Goal: Information Seeking & Learning: Learn about a topic

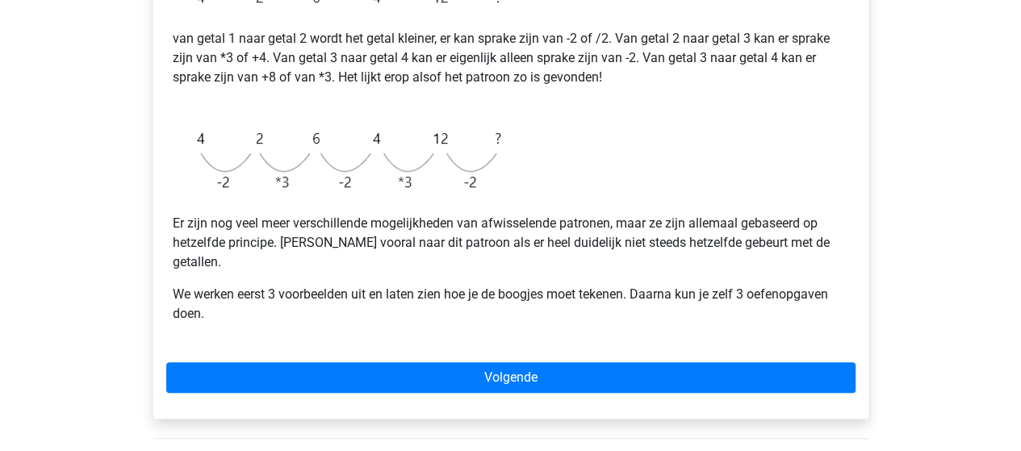
scroll to position [377, 0]
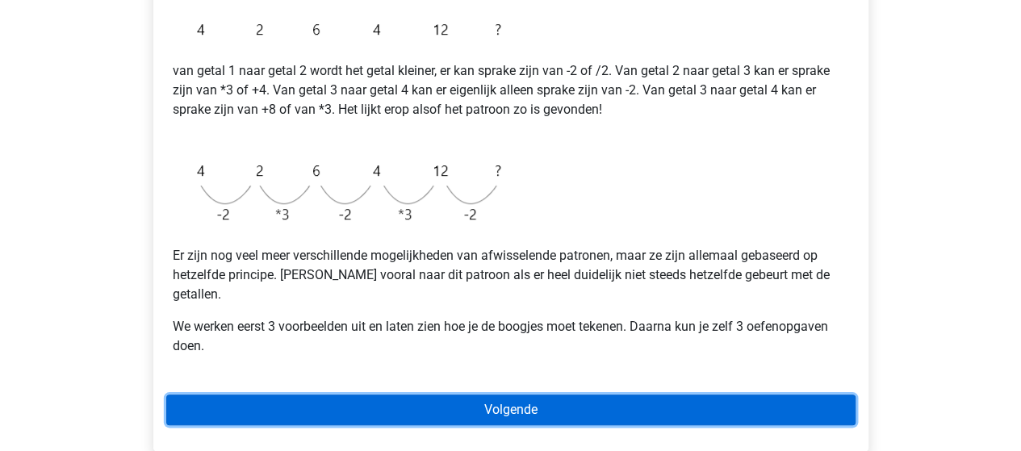
click at [665, 395] on link "Volgende" at bounding box center [510, 410] width 689 height 31
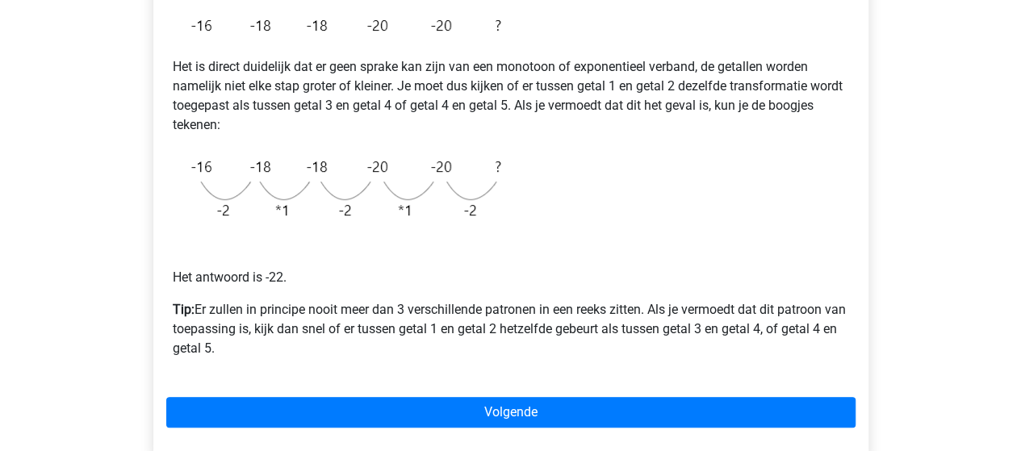
scroll to position [355, 0]
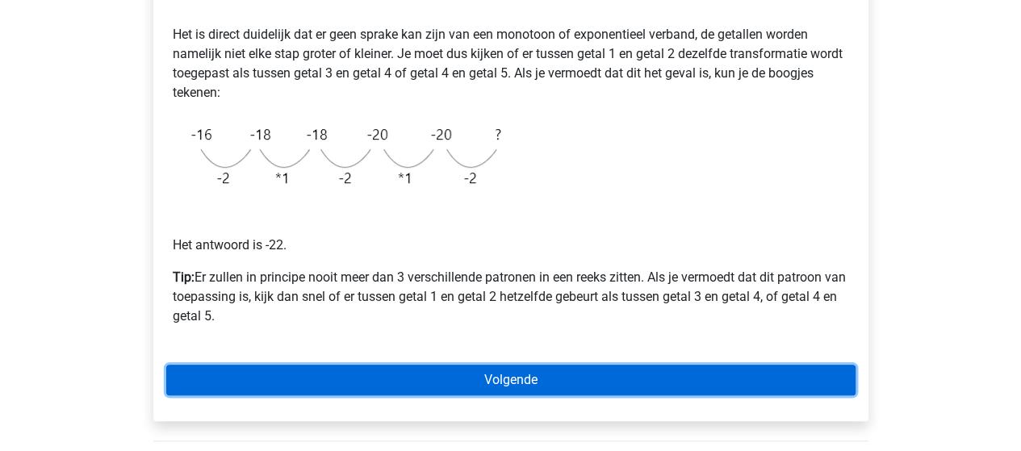
click at [665, 391] on link "Volgende" at bounding box center [510, 380] width 689 height 31
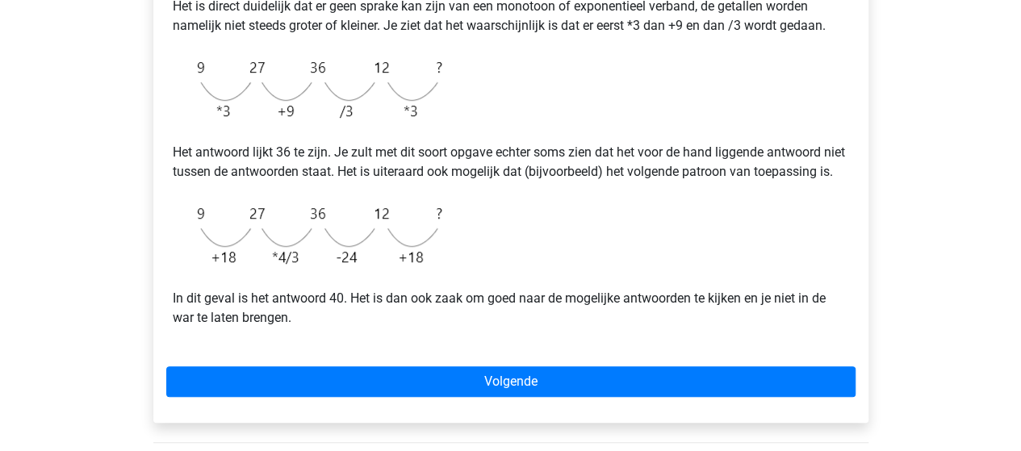
scroll to position [420, 0]
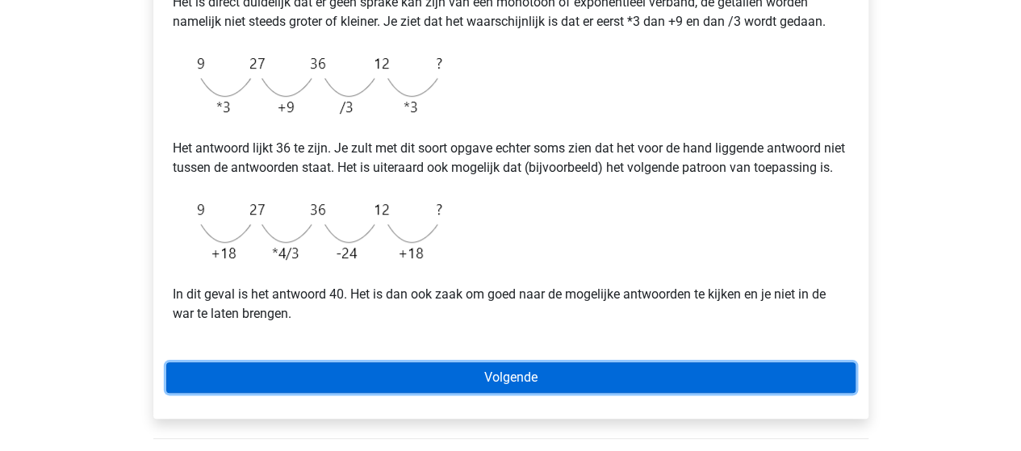
drag, startPoint x: 0, startPoint y: 0, endPoint x: 665, endPoint y: 391, distance: 771.1
click at [665, 391] on link "Volgende" at bounding box center [510, 377] width 689 height 31
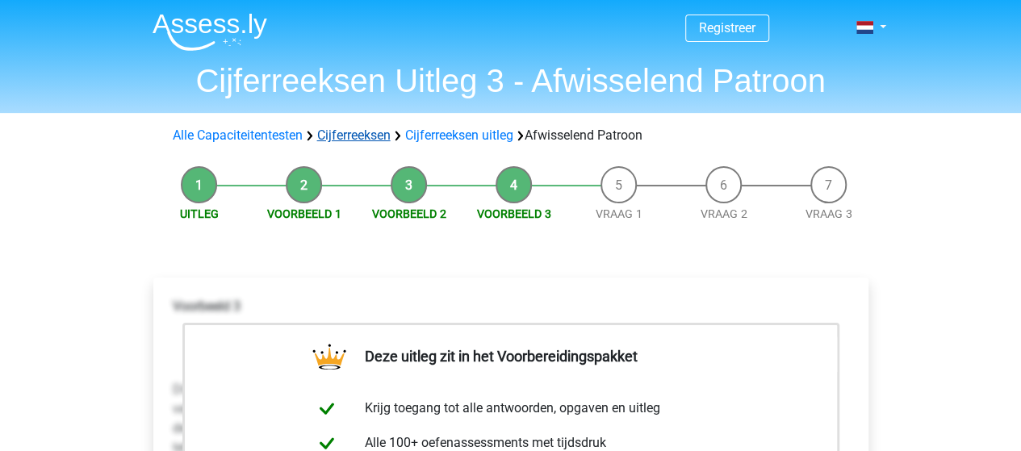
click at [353, 133] on link "Cijferreeksen" at bounding box center [353, 134] width 73 height 15
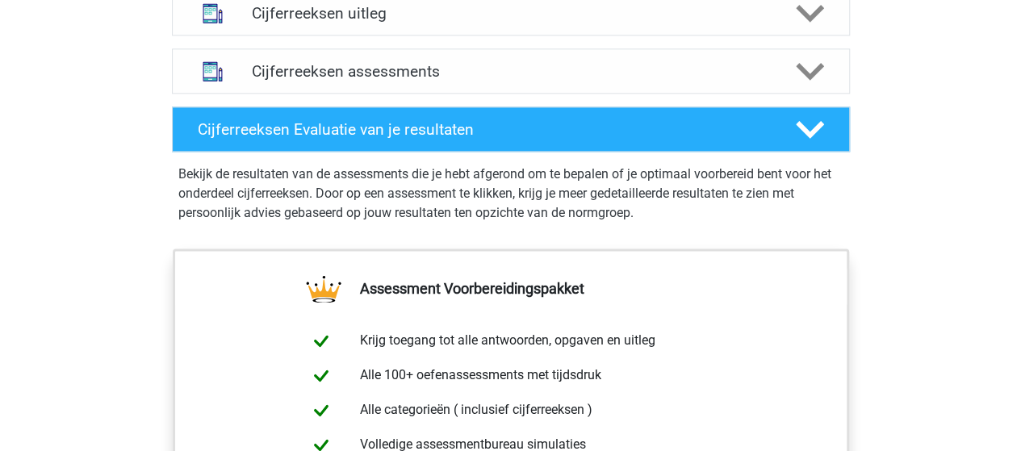
scroll to position [991, 0]
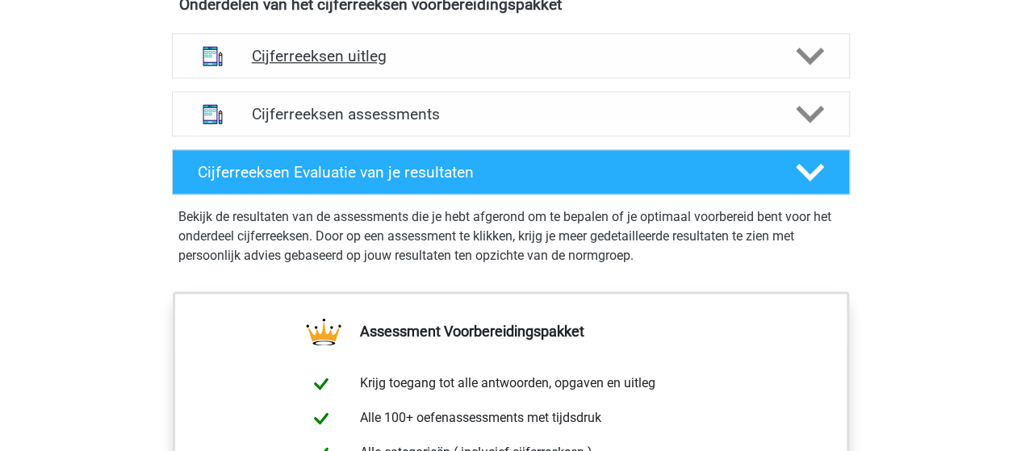
click at [804, 67] on icon at bounding box center [810, 56] width 28 height 28
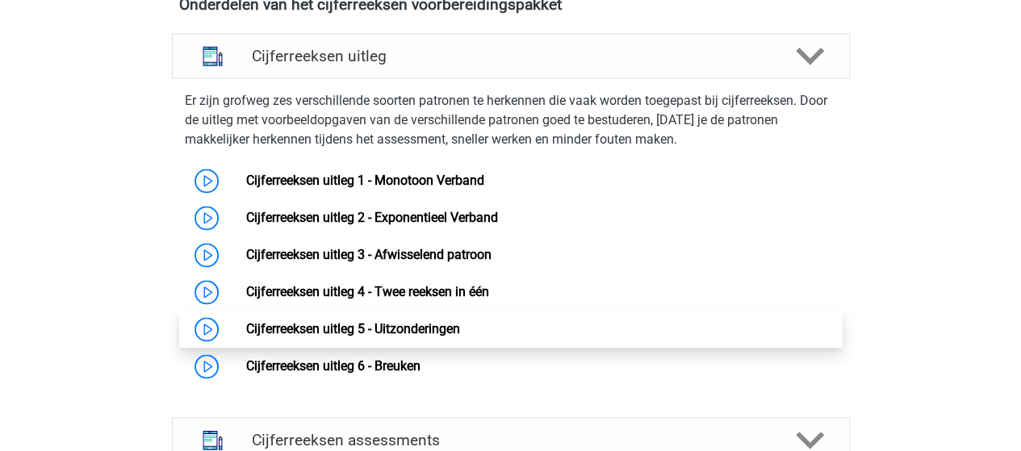
click at [442, 336] on link "Cijferreeksen uitleg 5 - Uitzonderingen" at bounding box center [353, 328] width 214 height 15
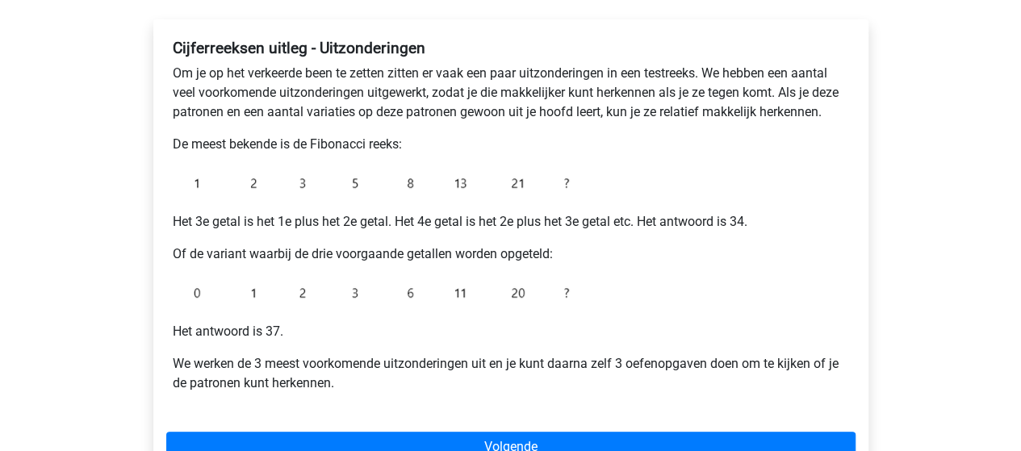
scroll to position [290, 0]
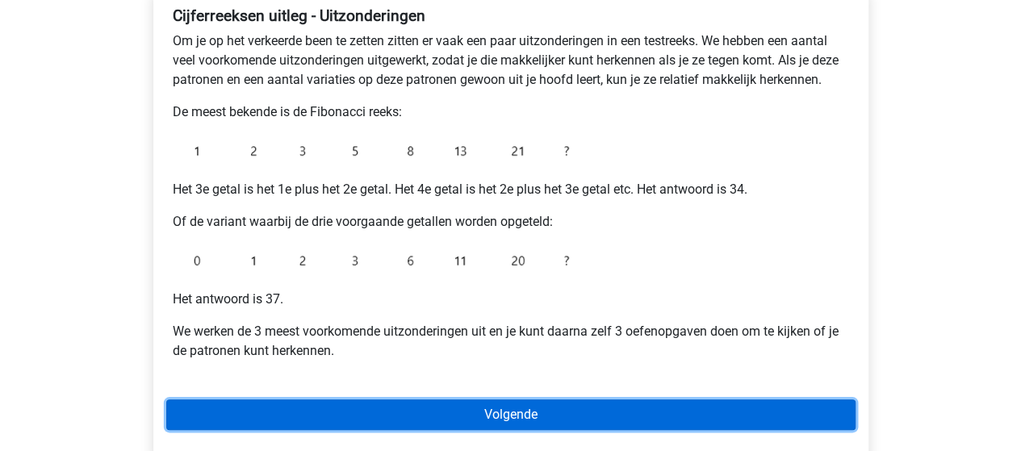
click at [534, 403] on link "Volgende" at bounding box center [510, 414] width 689 height 31
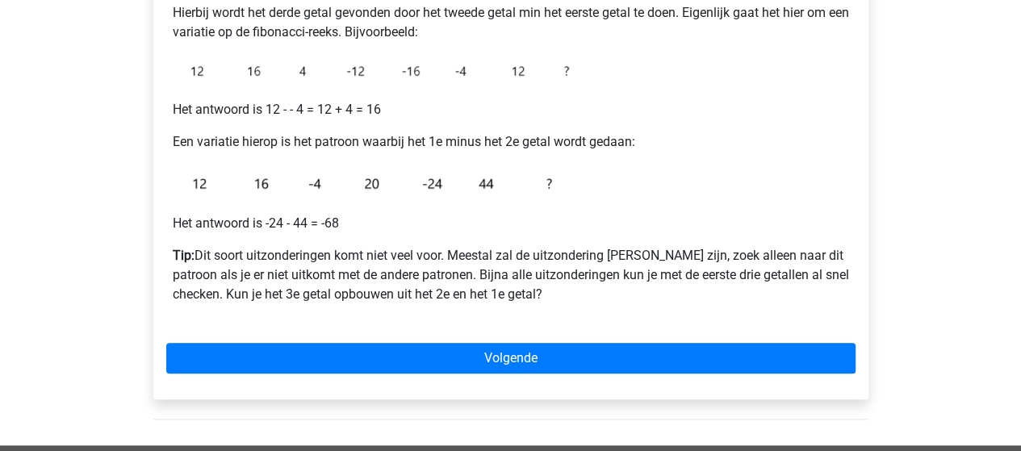
scroll to position [323, 0]
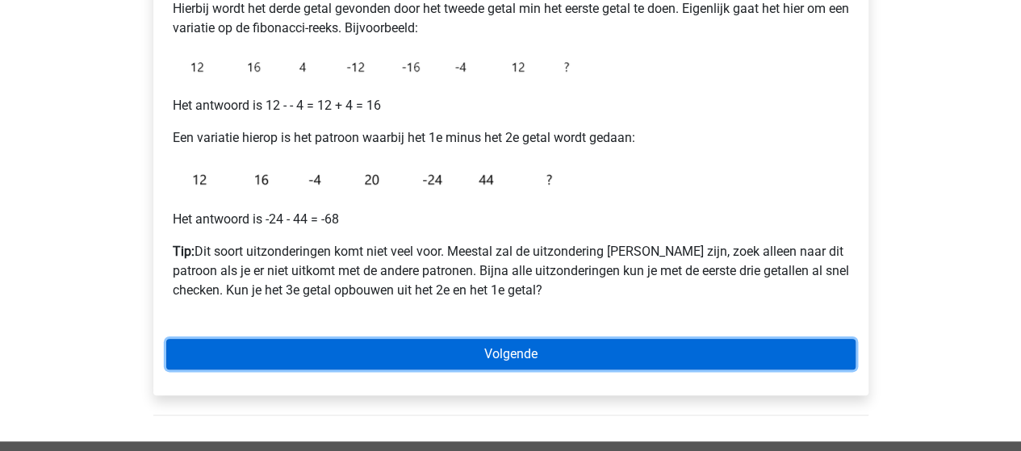
click at [562, 354] on link "Volgende" at bounding box center [510, 354] width 689 height 31
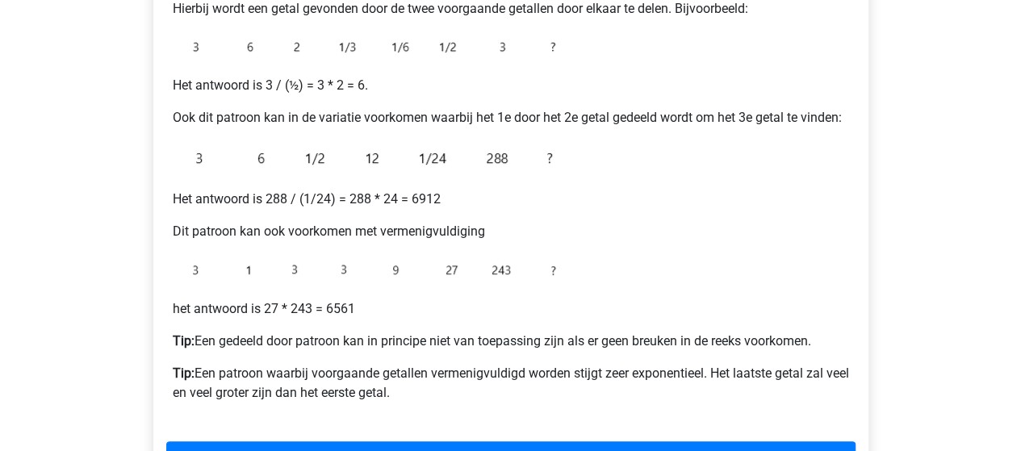
scroll to position [355, 0]
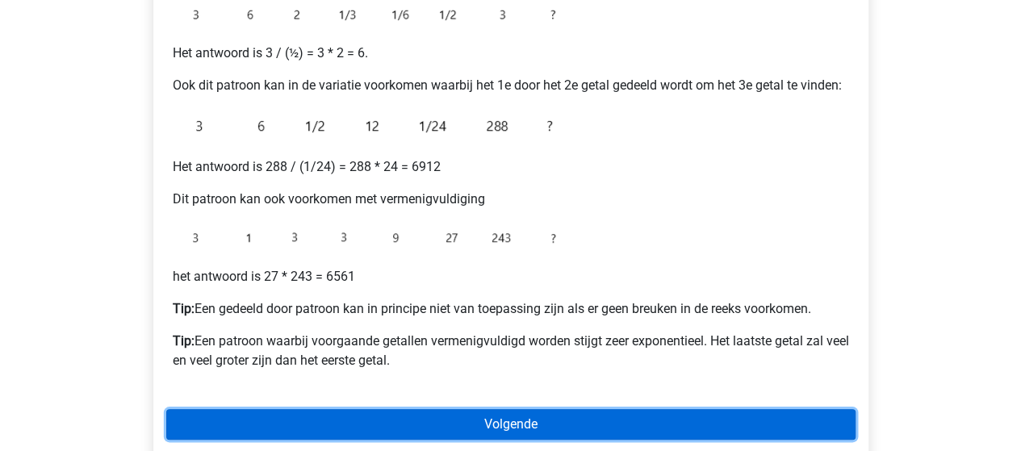
click at [560, 416] on link "Volgende" at bounding box center [510, 424] width 689 height 31
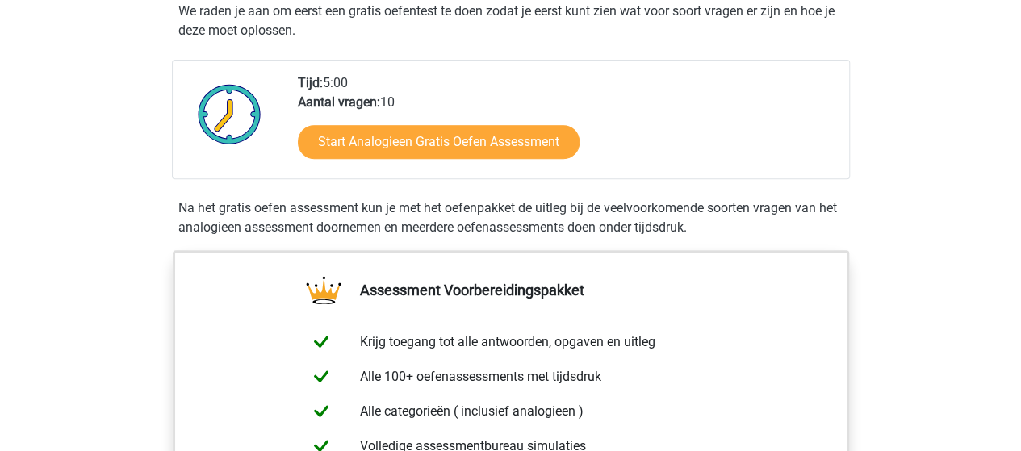
scroll to position [308, 0]
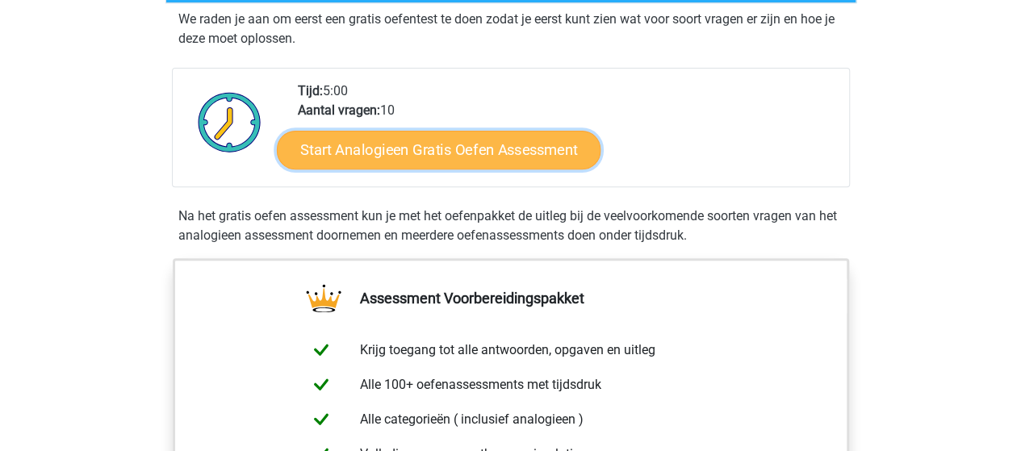
click at [516, 145] on link "Start Analogieen Gratis Oefen Assessment" at bounding box center [439, 149] width 324 height 39
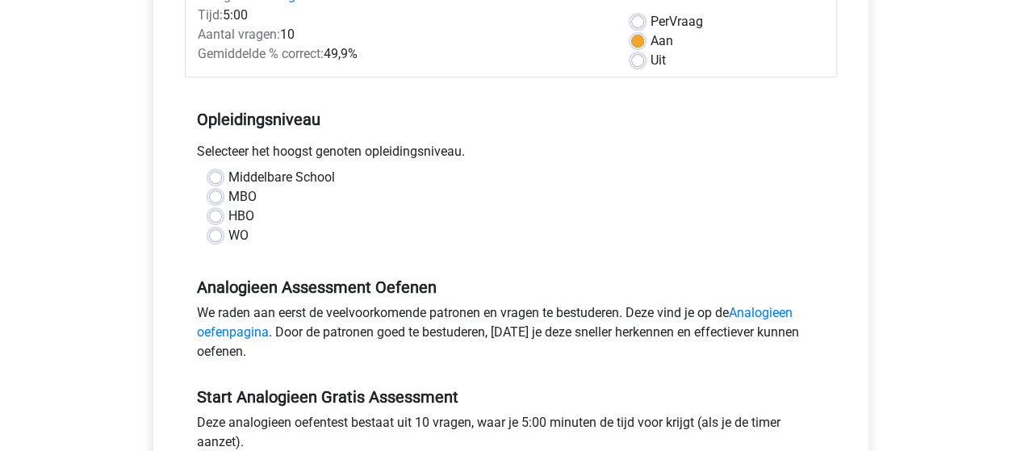
scroll to position [279, 0]
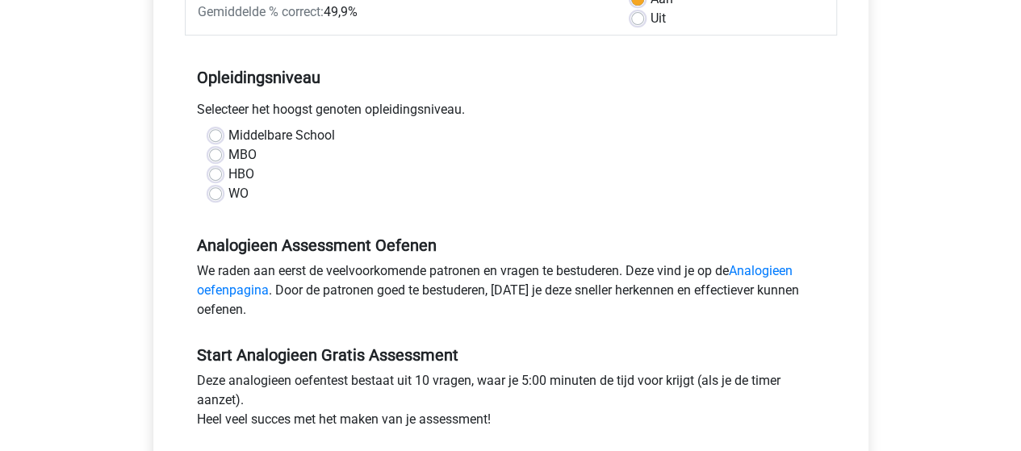
click at [228, 193] on label "WO" at bounding box center [238, 193] width 20 height 19
click at [213, 193] on input "WO" at bounding box center [215, 192] width 13 height 16
radio input "true"
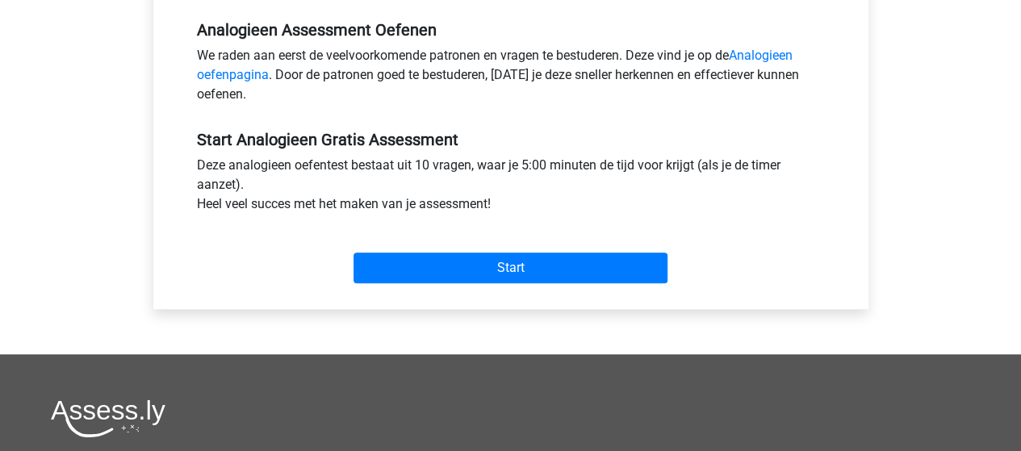
scroll to position [522, 0]
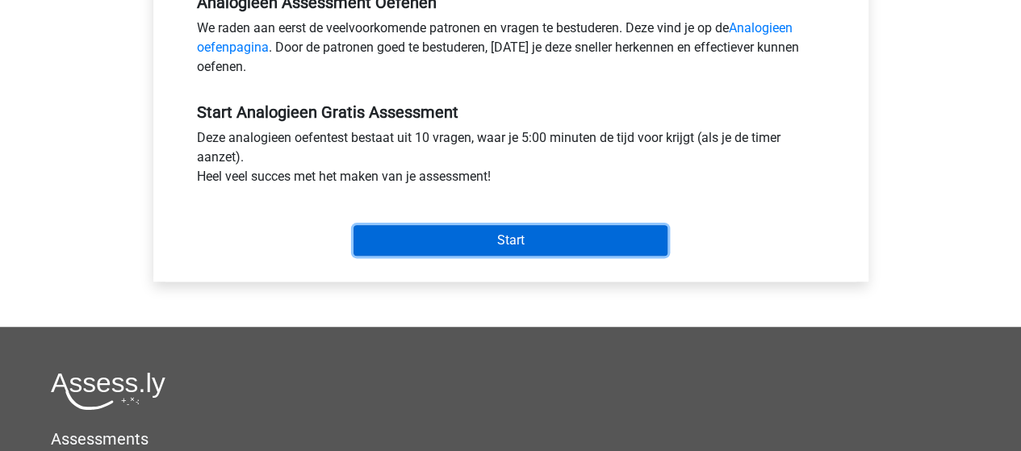
click at [655, 246] on input "Start" at bounding box center [510, 240] width 314 height 31
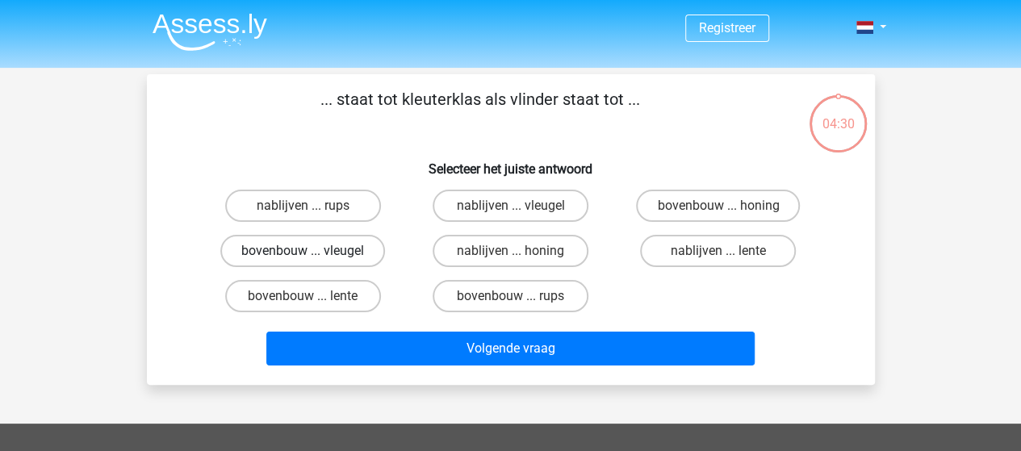
click at [330, 254] on label "bovenbouw ... vleugel" at bounding box center [302, 251] width 165 height 32
click at [313, 254] on input "bovenbouw ... vleugel" at bounding box center [308, 256] width 10 height 10
radio input "true"
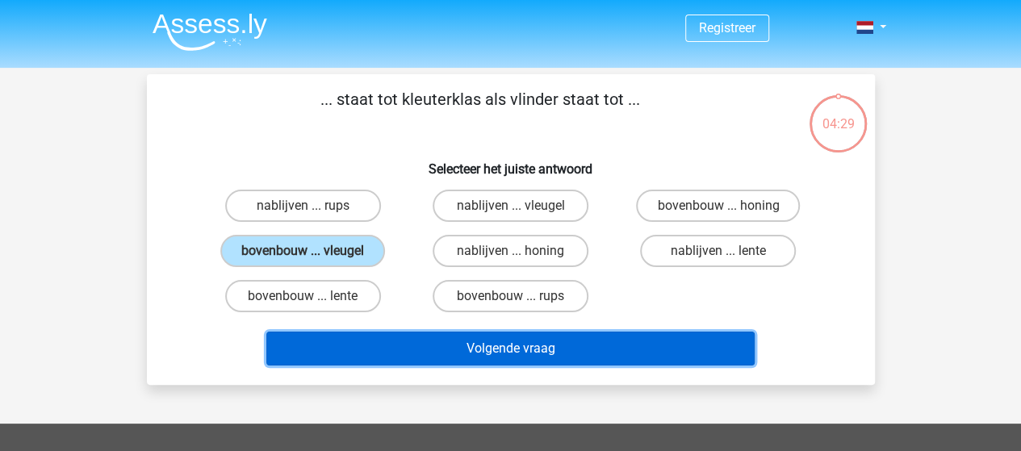
click at [480, 359] on button "Volgende vraag" at bounding box center [510, 349] width 488 height 34
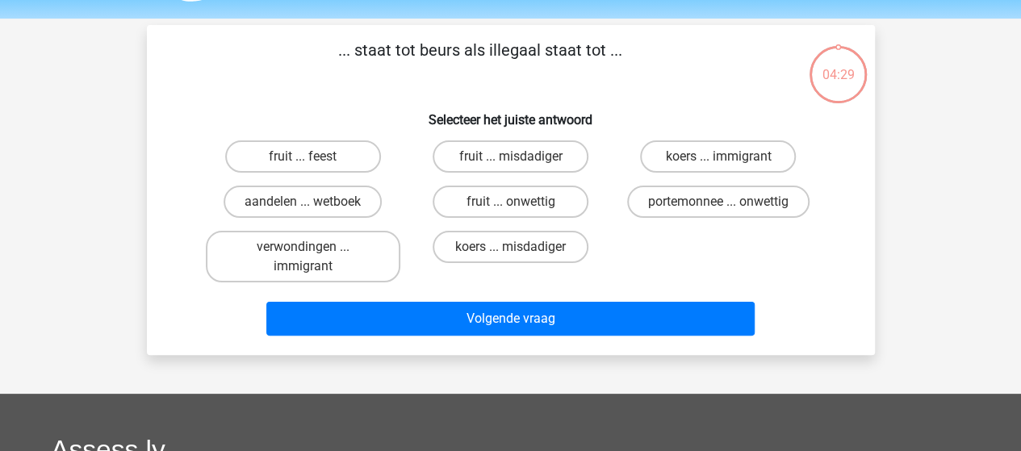
scroll to position [74, 0]
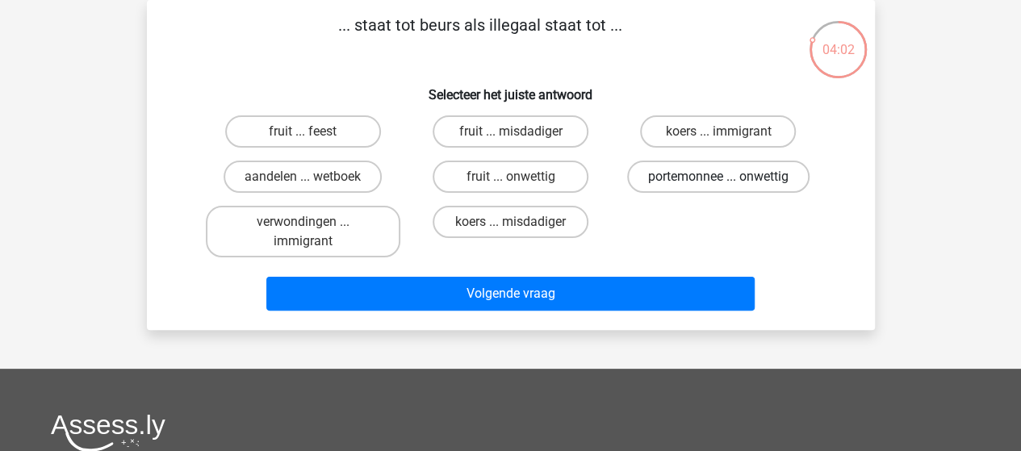
click at [696, 182] on label "portemonnee ... onwettig" at bounding box center [718, 177] width 182 height 32
click at [718, 182] on input "portemonnee ... onwettig" at bounding box center [723, 182] width 10 height 10
radio input "true"
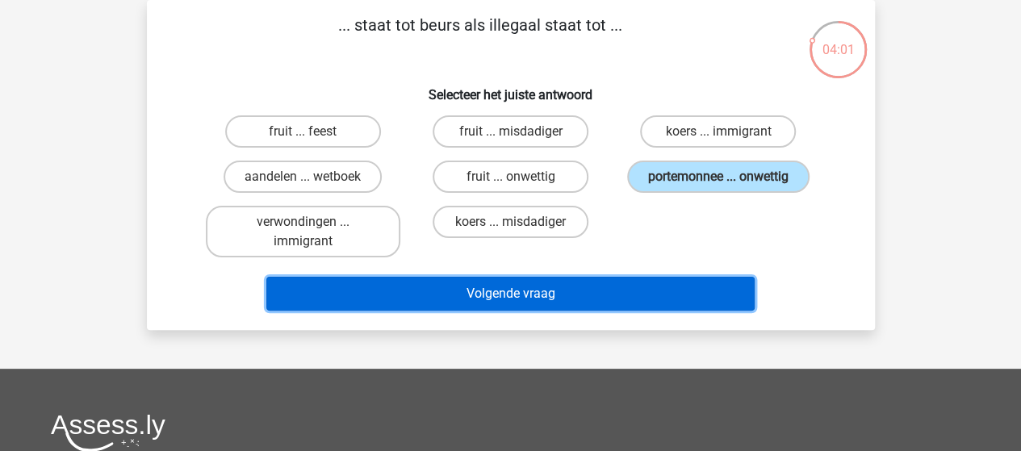
click at [692, 296] on button "Volgende vraag" at bounding box center [510, 294] width 488 height 34
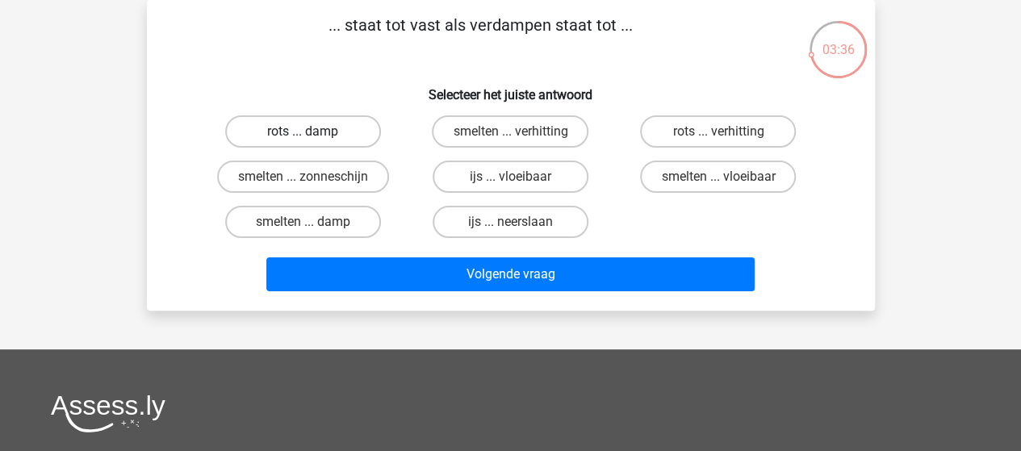
click at [339, 136] on label "rots ... damp" at bounding box center [303, 131] width 156 height 32
click at [313, 136] on input "rots ... damp" at bounding box center [308, 137] width 10 height 10
radio input "true"
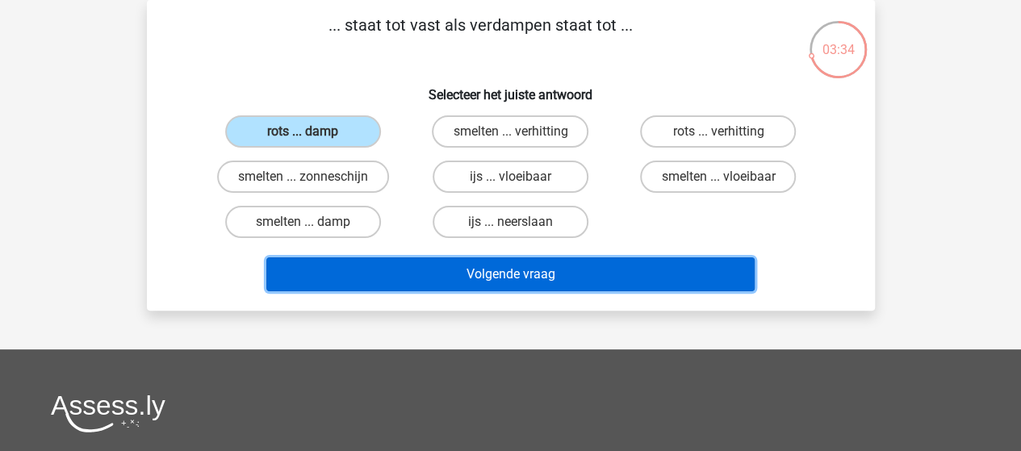
click at [470, 275] on button "Volgende vraag" at bounding box center [510, 274] width 488 height 34
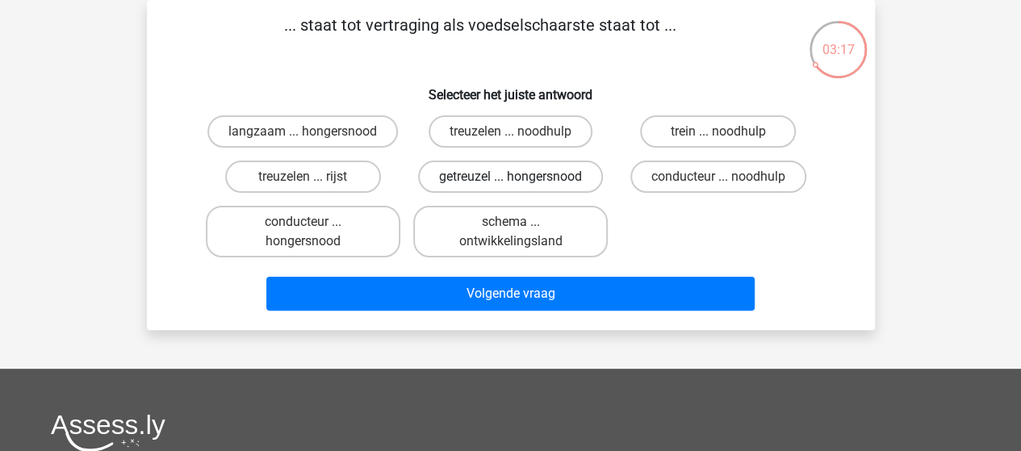
click at [440, 174] on label "getreuzel ... hongersnood" at bounding box center [510, 177] width 185 height 32
click at [510, 177] on input "getreuzel ... hongersnood" at bounding box center [515, 182] width 10 height 10
radio input "true"
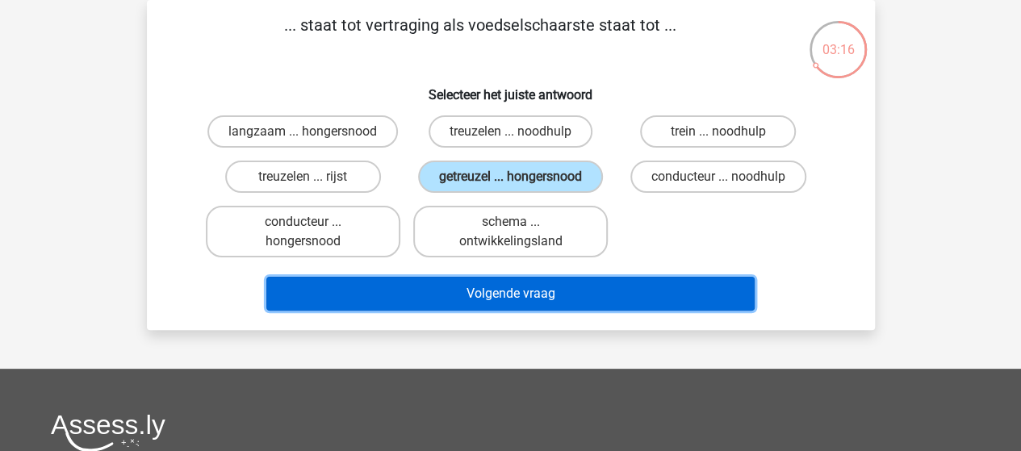
click at [516, 304] on button "Volgende vraag" at bounding box center [510, 294] width 488 height 34
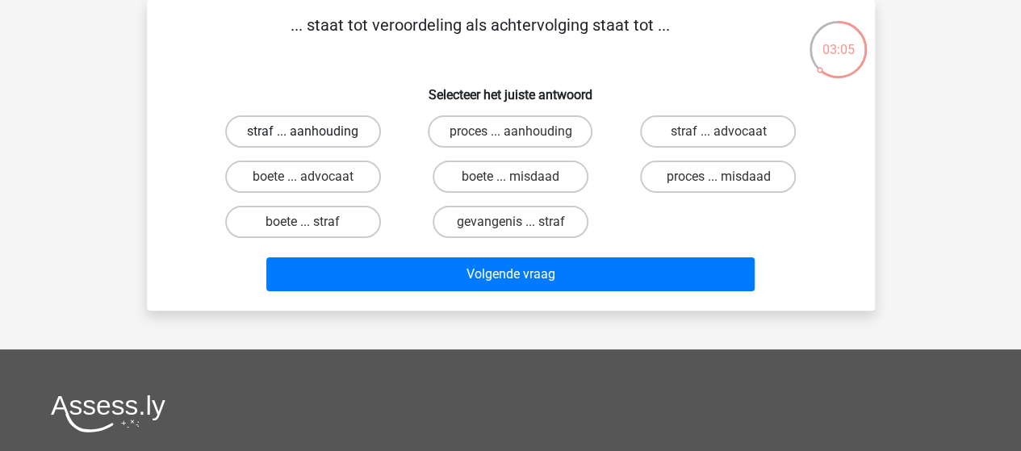
click at [347, 132] on label "straf ... aanhouding" at bounding box center [303, 131] width 156 height 32
click at [313, 132] on input "straf ... aanhouding" at bounding box center [308, 137] width 10 height 10
radio input "true"
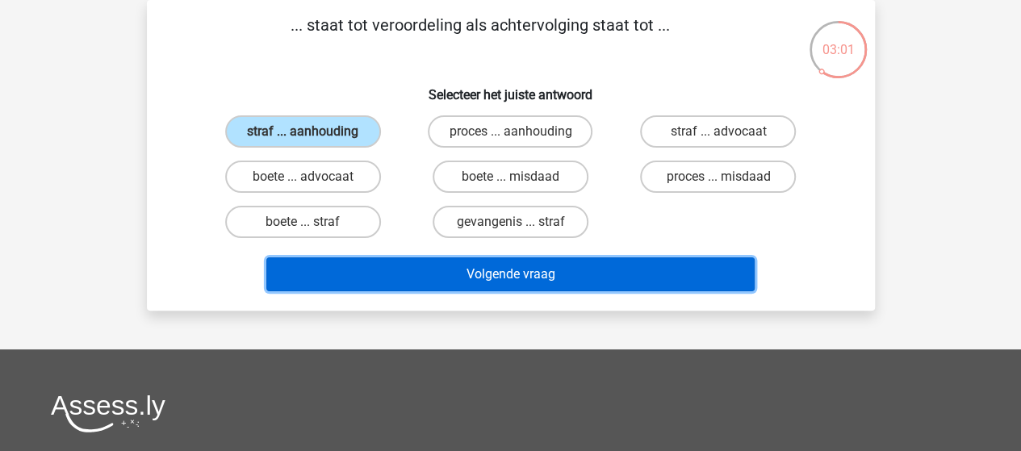
click at [496, 290] on button "Volgende vraag" at bounding box center [510, 274] width 488 height 34
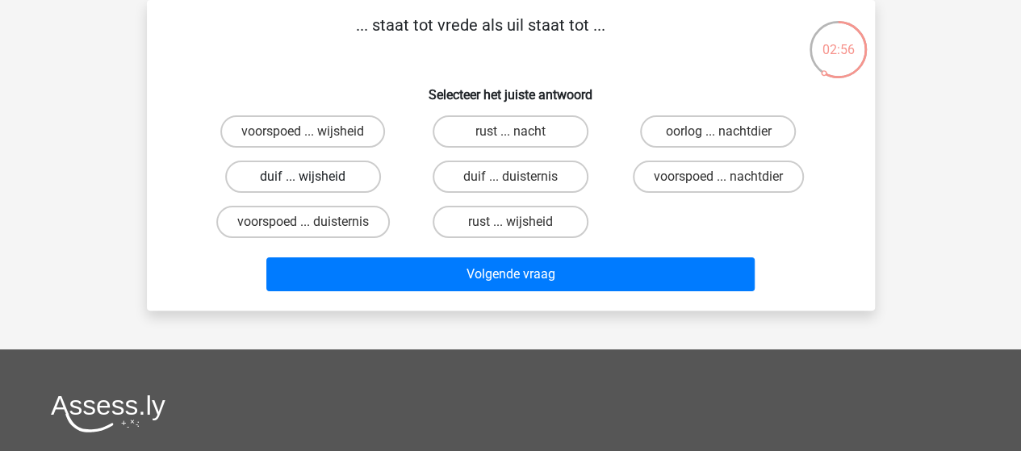
click at [313, 172] on label "duif ... wijsheid" at bounding box center [303, 177] width 156 height 32
click at [313, 177] on input "duif ... wijsheid" at bounding box center [308, 182] width 10 height 10
radio input "true"
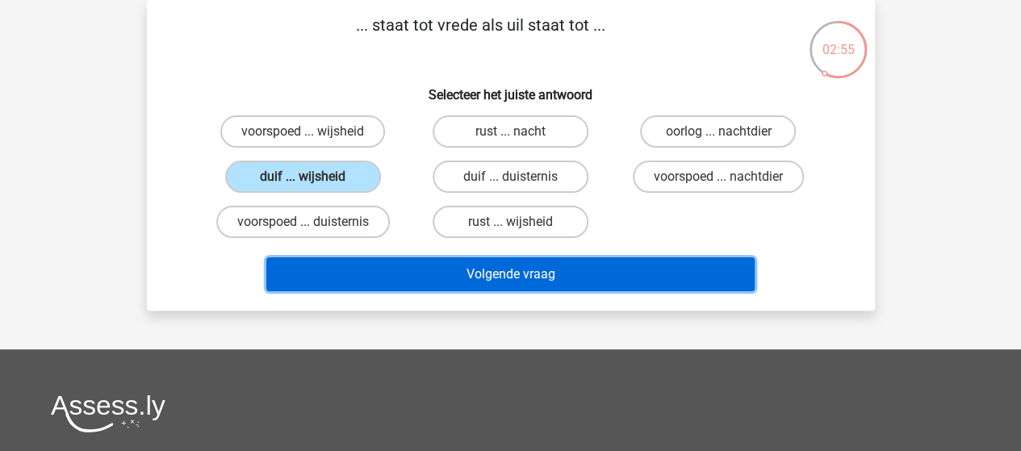
click at [468, 271] on button "Volgende vraag" at bounding box center [510, 274] width 488 height 34
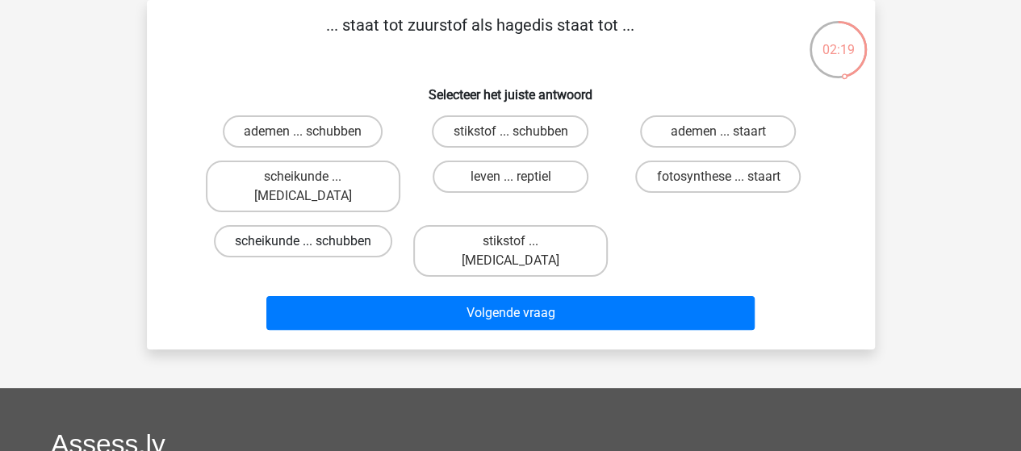
click at [329, 225] on label "scheikunde ... schubben" at bounding box center [303, 241] width 178 height 32
click at [313, 241] on input "scheikunde ... schubben" at bounding box center [308, 246] width 10 height 10
radio input "true"
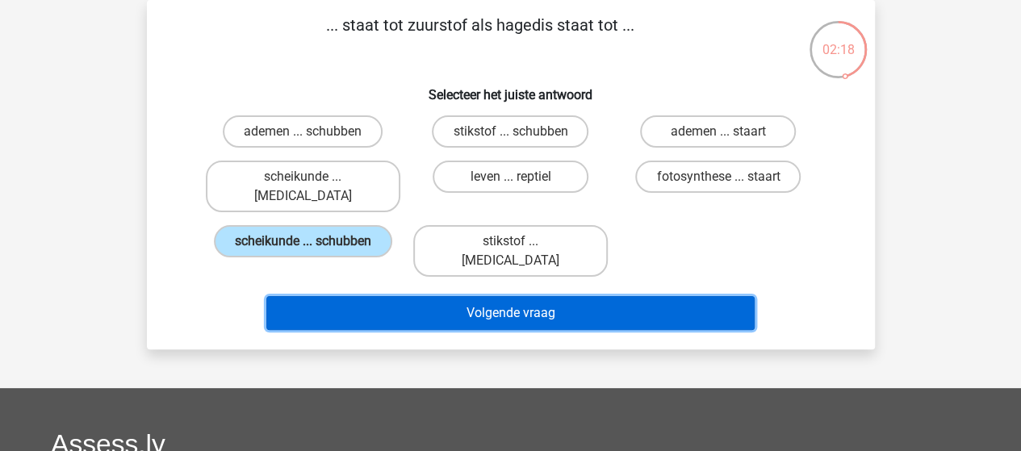
click at [436, 296] on button "Volgende vraag" at bounding box center [510, 313] width 488 height 34
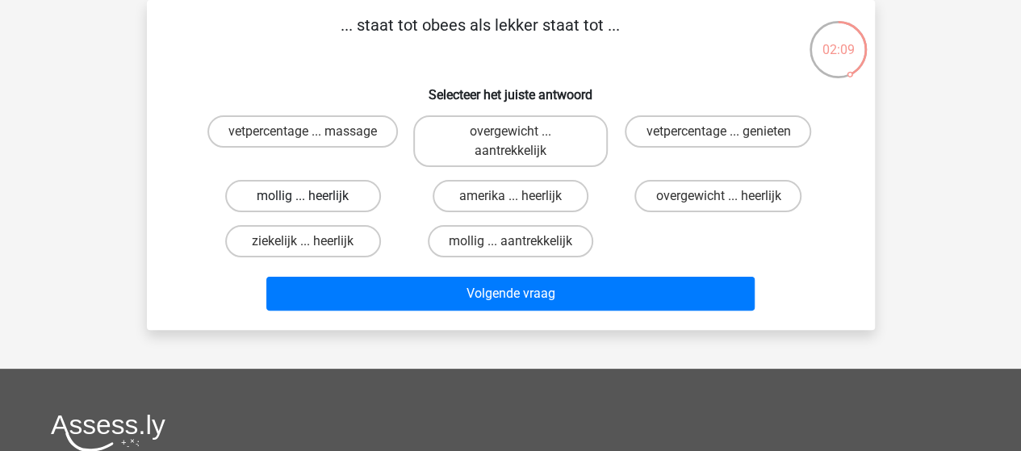
click at [349, 191] on label "mollig ... heerlijk" at bounding box center [303, 196] width 156 height 32
click at [313, 196] on input "mollig ... heerlijk" at bounding box center [308, 201] width 10 height 10
radio input "true"
click at [682, 199] on label "overgewicht ... heerlijk" at bounding box center [717, 196] width 167 height 32
click at [718, 199] on input "overgewicht ... heerlijk" at bounding box center [723, 201] width 10 height 10
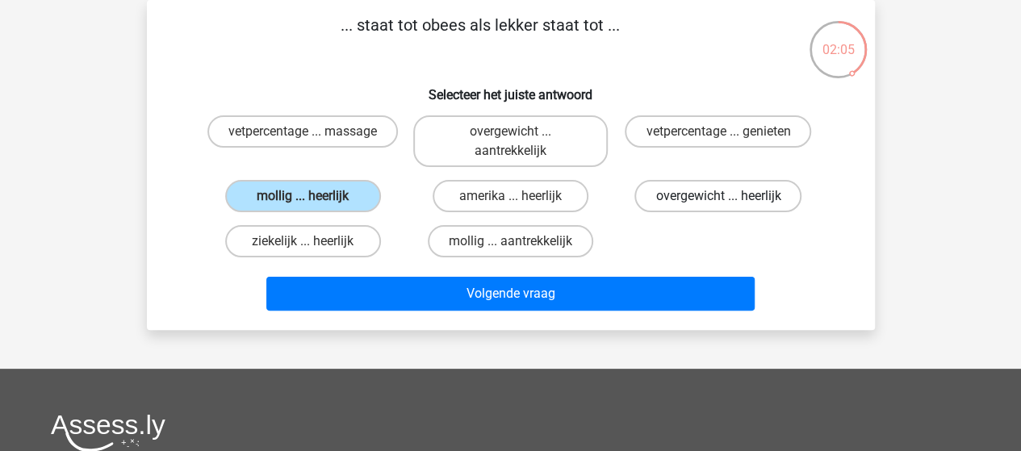
radio input "true"
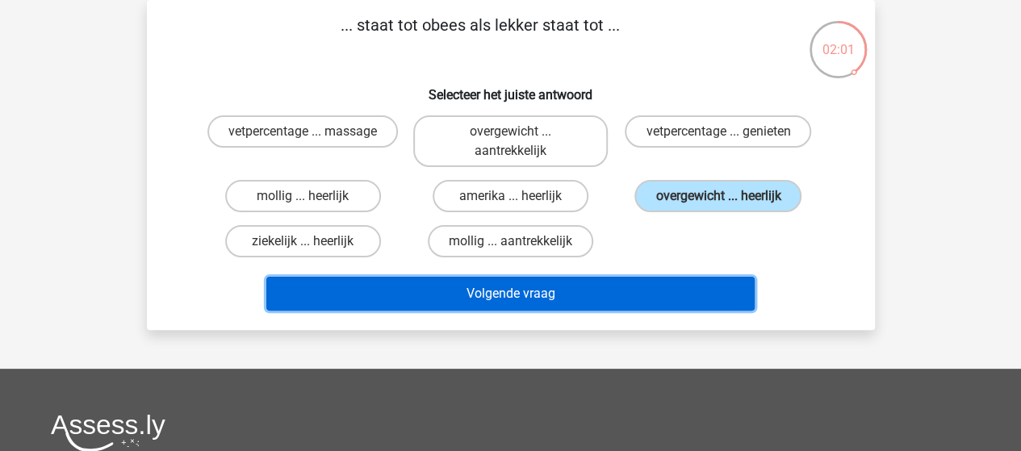
click at [615, 307] on button "Volgende vraag" at bounding box center [510, 294] width 488 height 34
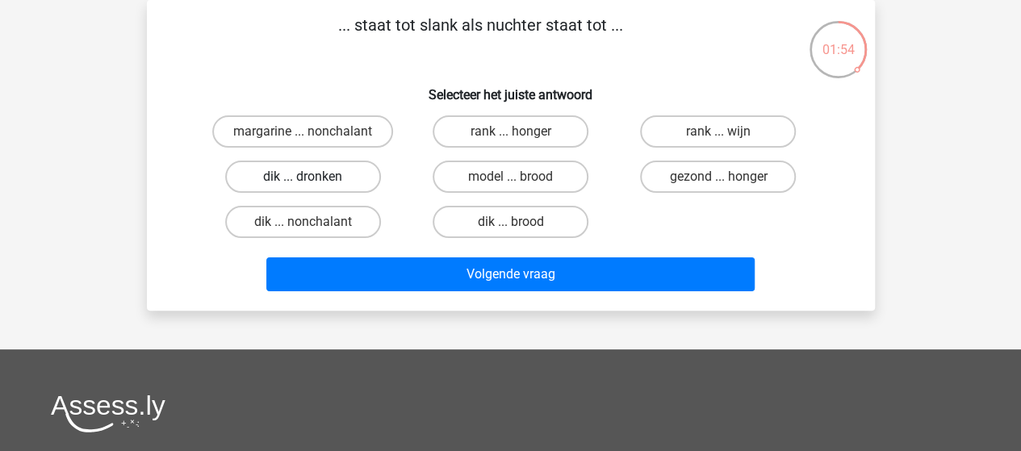
click at [353, 180] on label "dik ... dronken" at bounding box center [303, 177] width 156 height 32
click at [313, 180] on input "dik ... dronken" at bounding box center [308, 182] width 10 height 10
radio input "true"
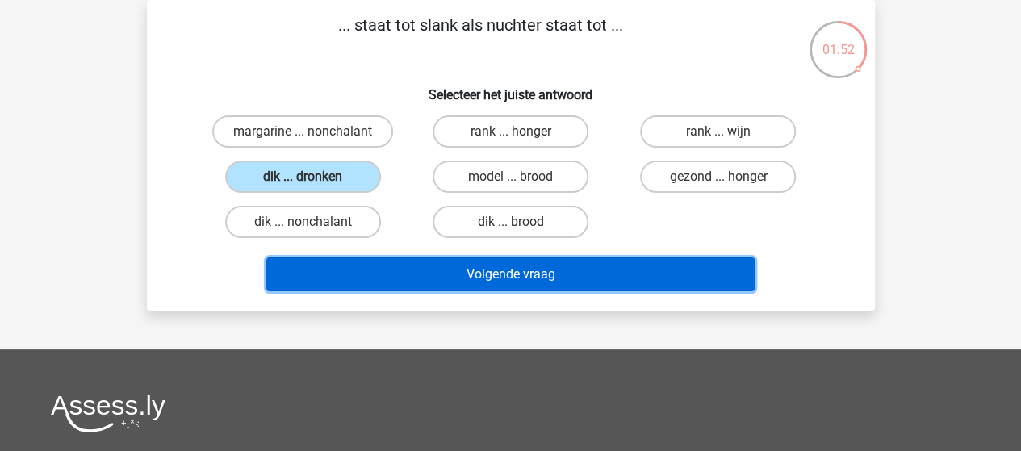
click at [463, 279] on button "Volgende vraag" at bounding box center [510, 274] width 488 height 34
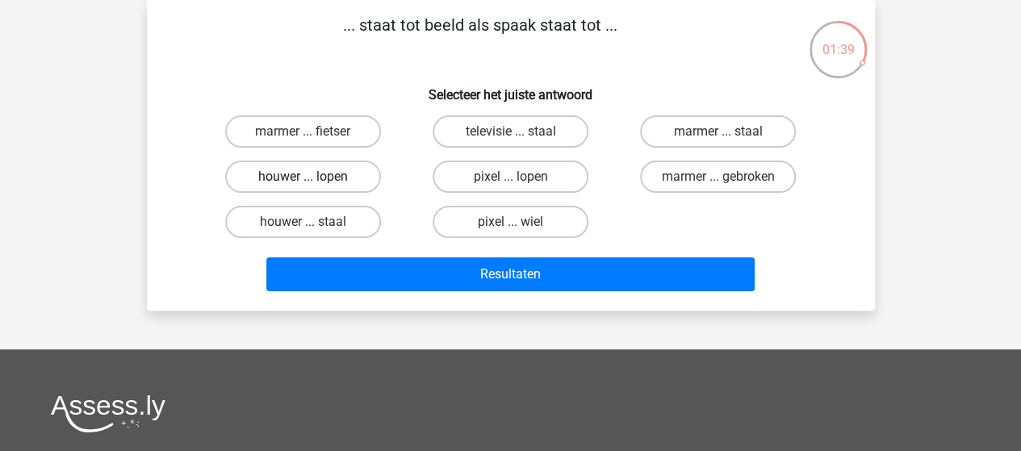
click at [360, 175] on label "houwer ... lopen" at bounding box center [303, 177] width 156 height 32
click at [313, 177] on input "houwer ... lopen" at bounding box center [308, 182] width 10 height 10
radio input "true"
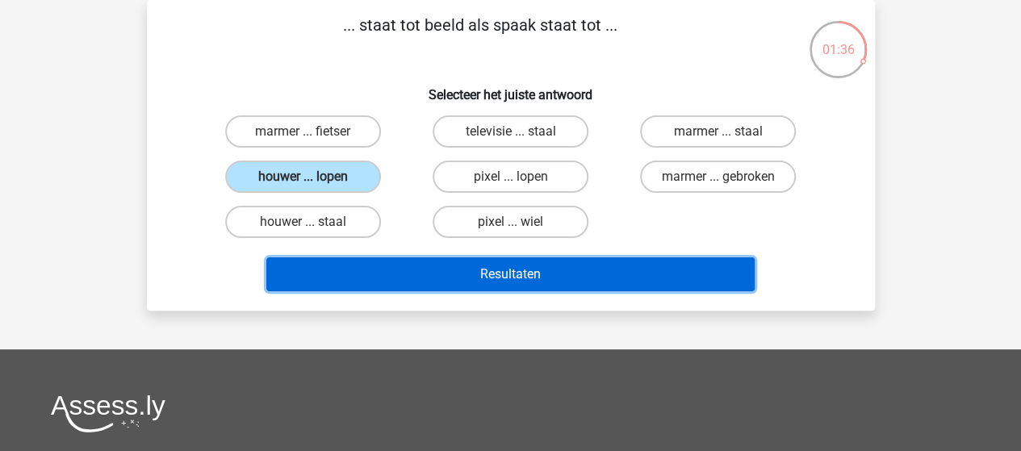
click at [444, 265] on button "Resultaten" at bounding box center [510, 274] width 488 height 34
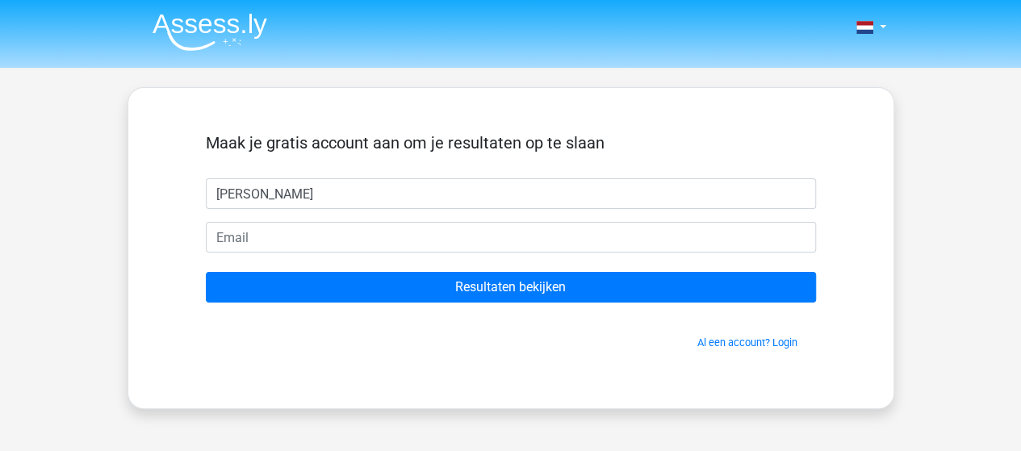
type input "Naomi"
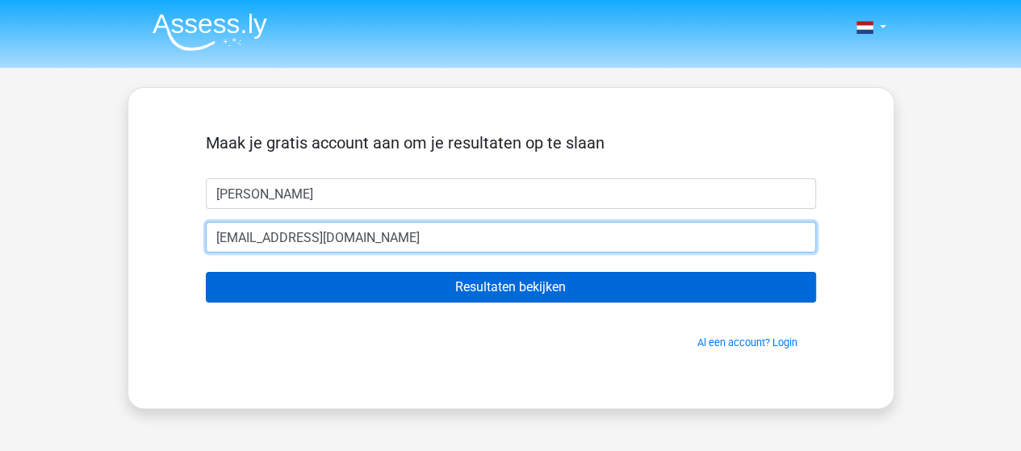
type input "ndessart@ziggo.nl"
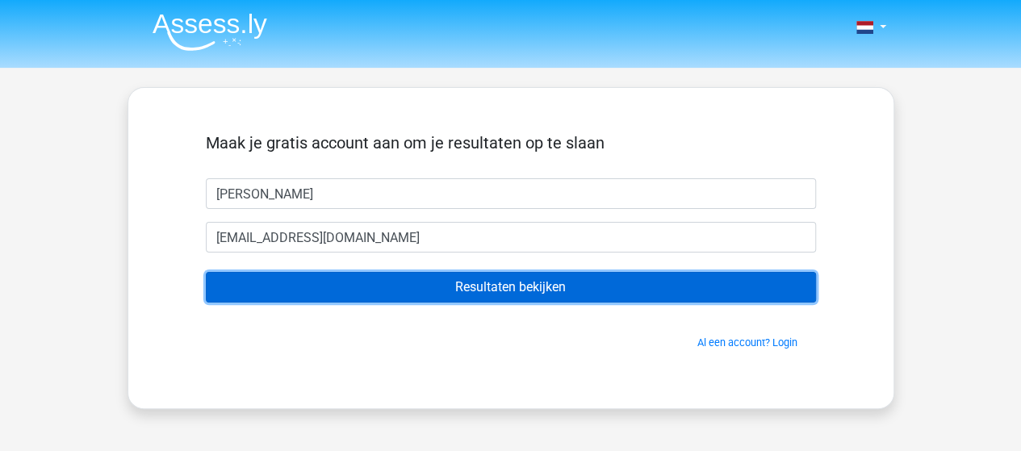
click at [380, 277] on input "Resultaten bekijken" at bounding box center [511, 287] width 610 height 31
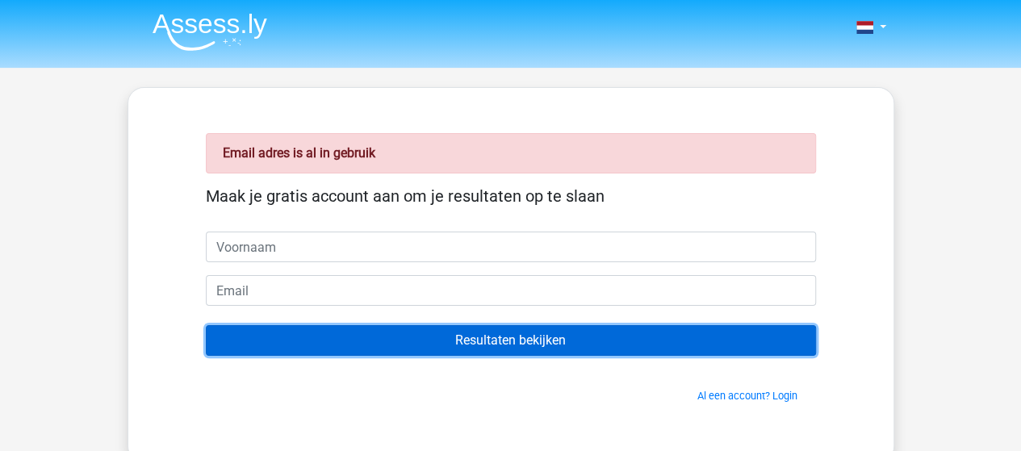
click at [692, 337] on input "Resultaten bekijken" at bounding box center [511, 340] width 610 height 31
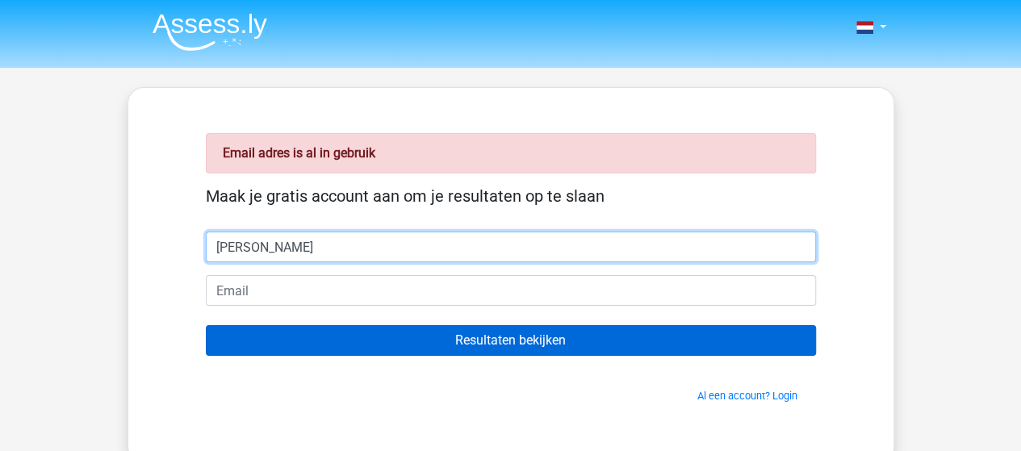
type input "[PERSON_NAME]"
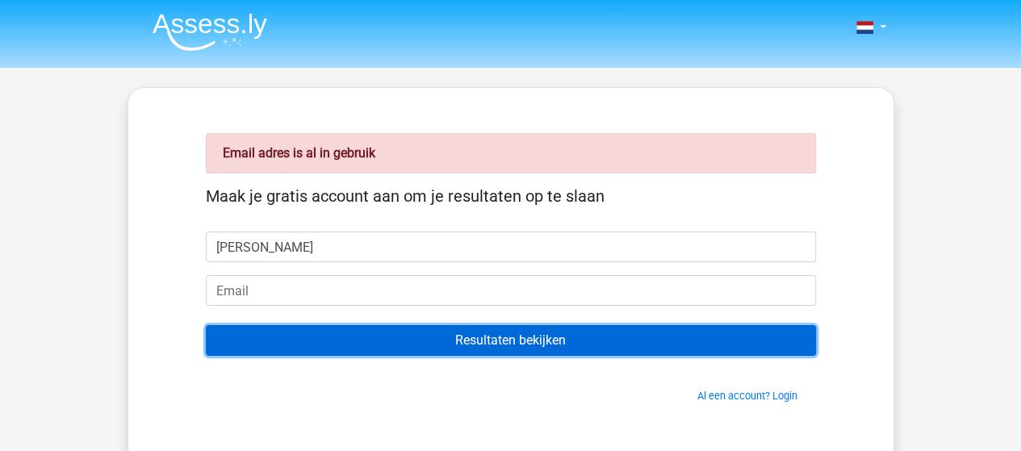
click at [664, 343] on input "Resultaten bekijken" at bounding box center [511, 340] width 610 height 31
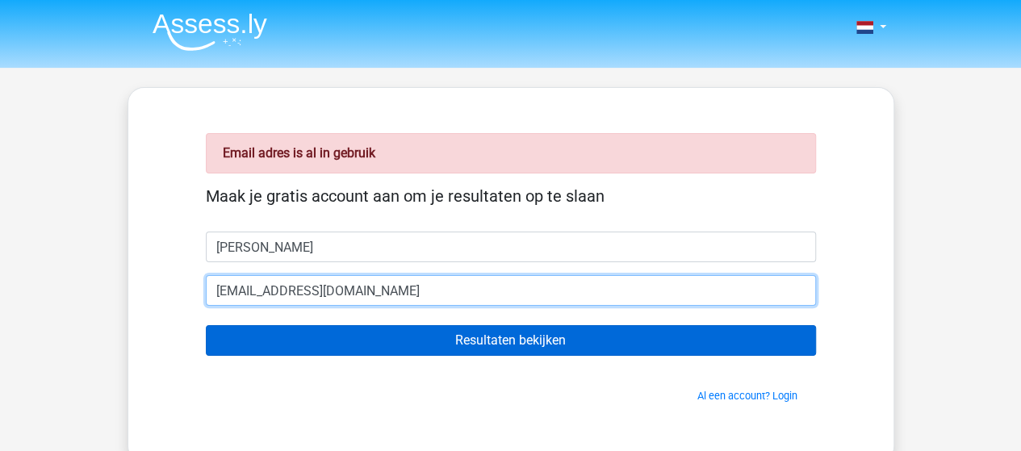
type input "[EMAIL_ADDRESS][DOMAIN_NAME]"
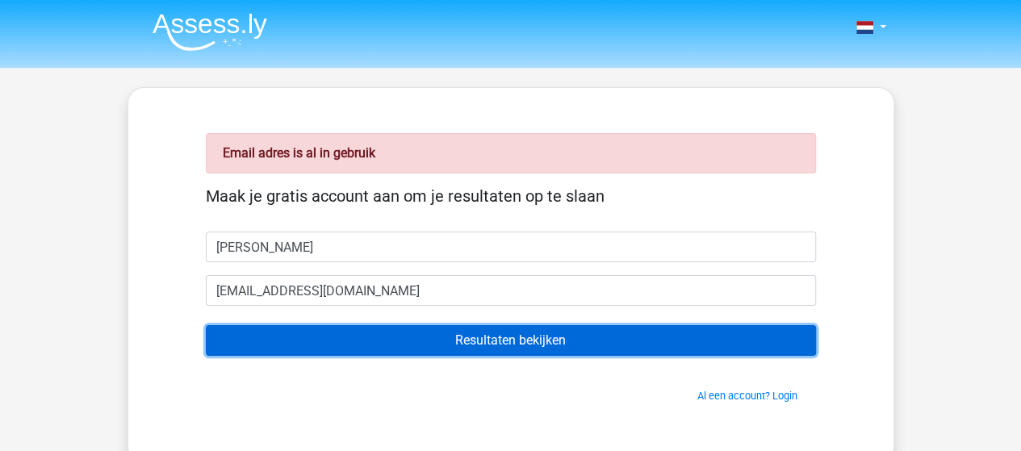
click at [652, 344] on input "Resultaten bekijken" at bounding box center [511, 340] width 610 height 31
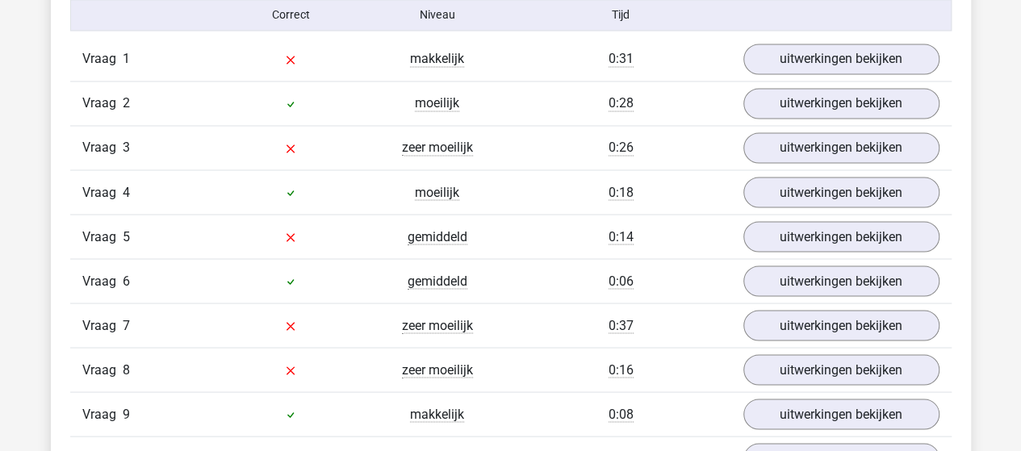
scroll to position [1349, 0]
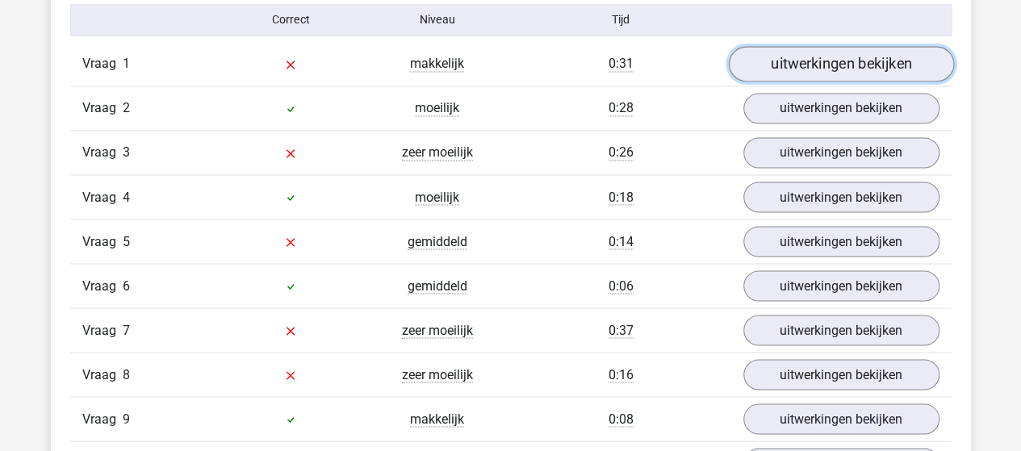
click at [858, 61] on link "uitwerkingen bekijken" at bounding box center [840, 64] width 225 height 36
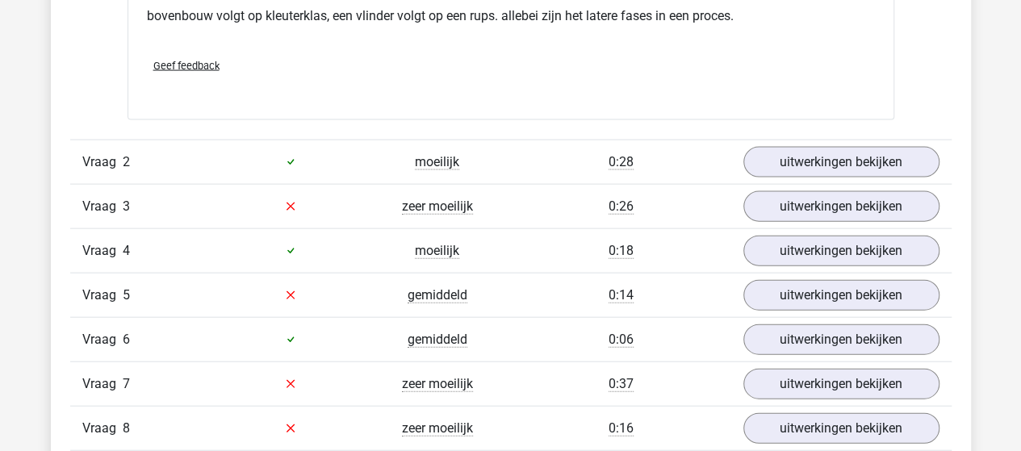
scroll to position [1724, 0]
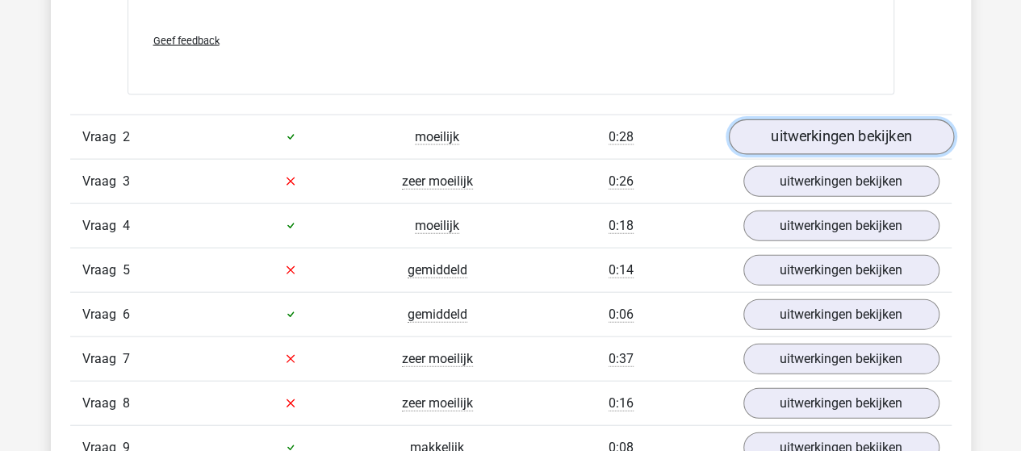
click at [895, 143] on link "uitwerkingen bekijken" at bounding box center [840, 137] width 225 height 36
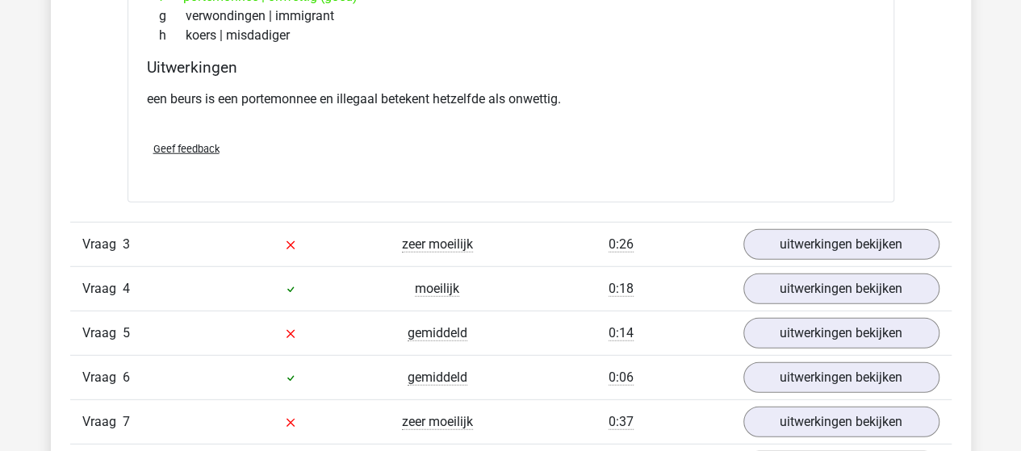
scroll to position [2125, 0]
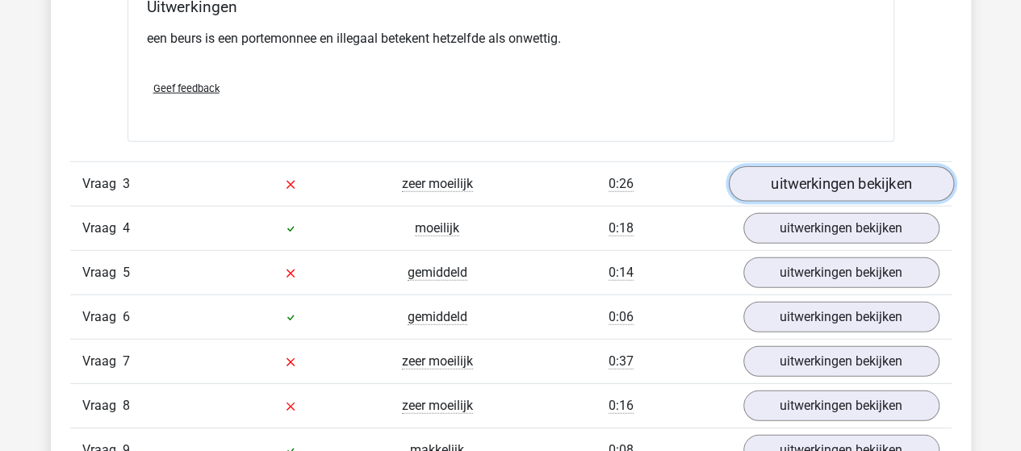
click at [896, 185] on link "uitwerkingen bekijken" at bounding box center [840, 184] width 225 height 36
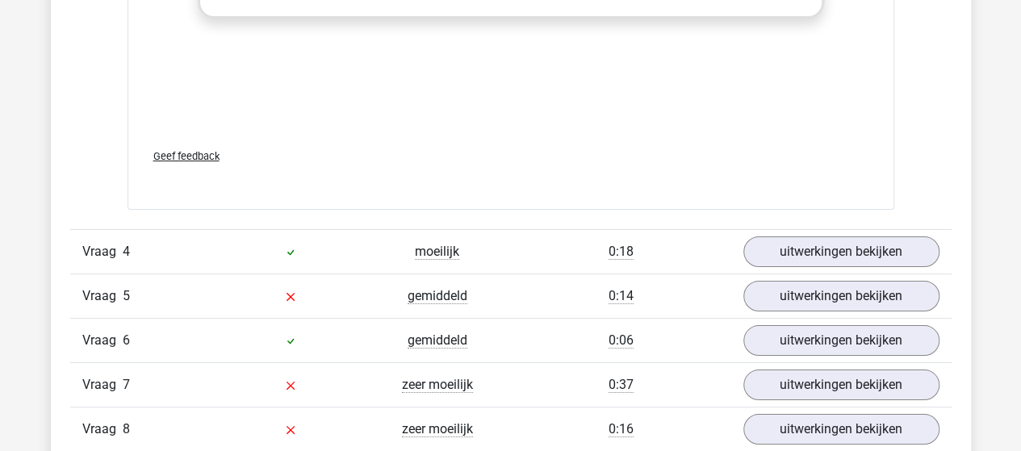
scroll to position [2965, 0]
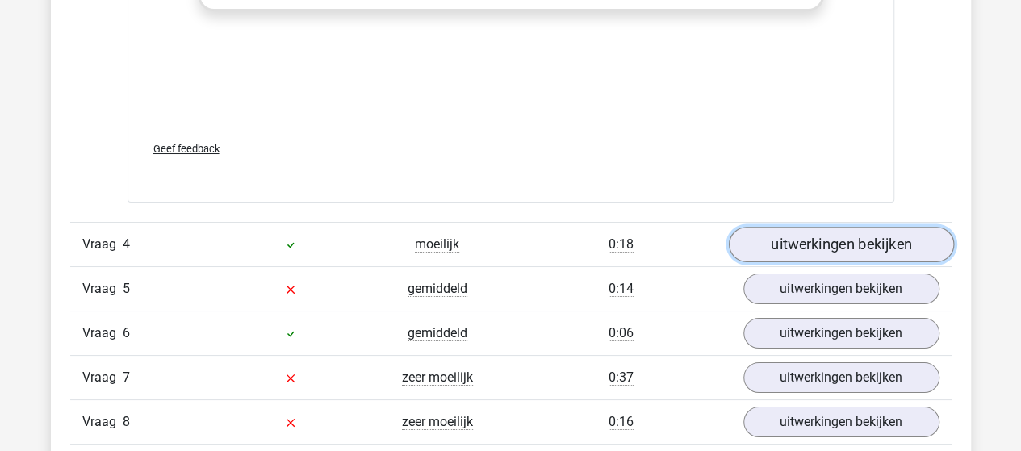
click at [881, 236] on link "uitwerkingen bekijken" at bounding box center [840, 245] width 225 height 36
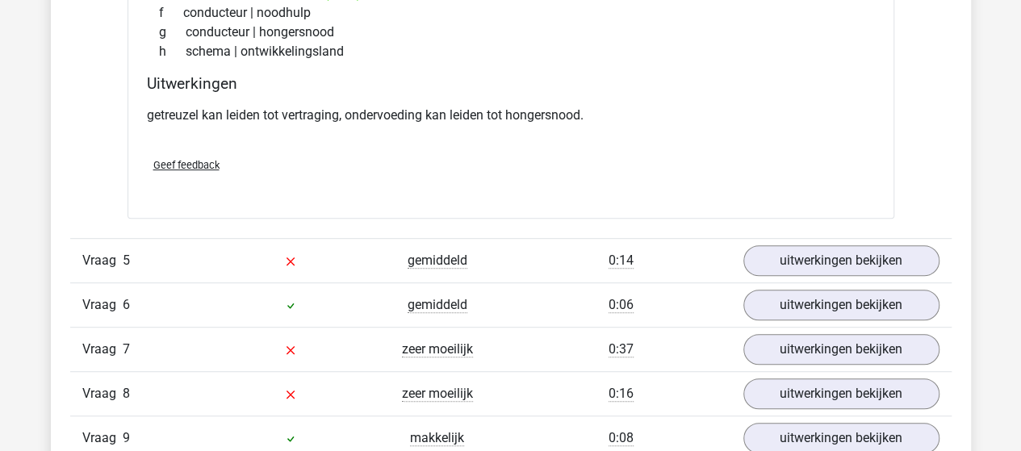
scroll to position [3445, 0]
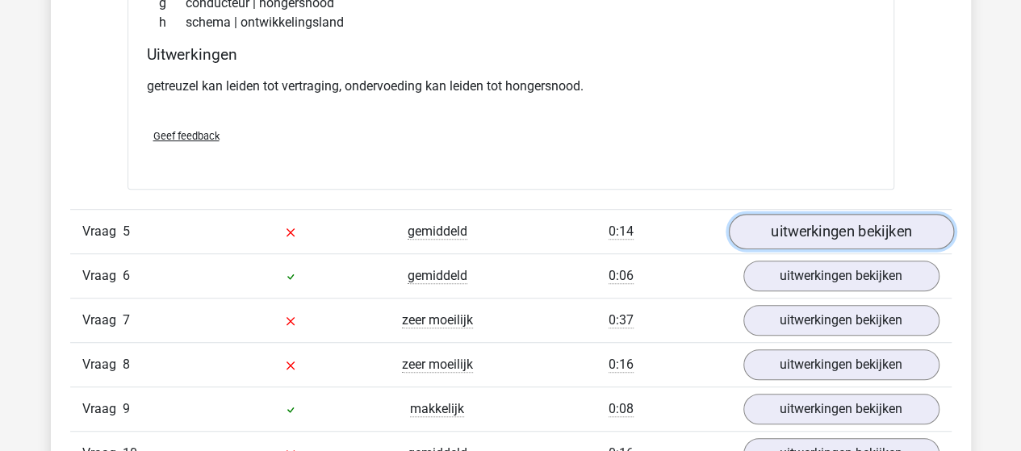
click at [934, 228] on link "uitwerkingen bekijken" at bounding box center [840, 232] width 225 height 36
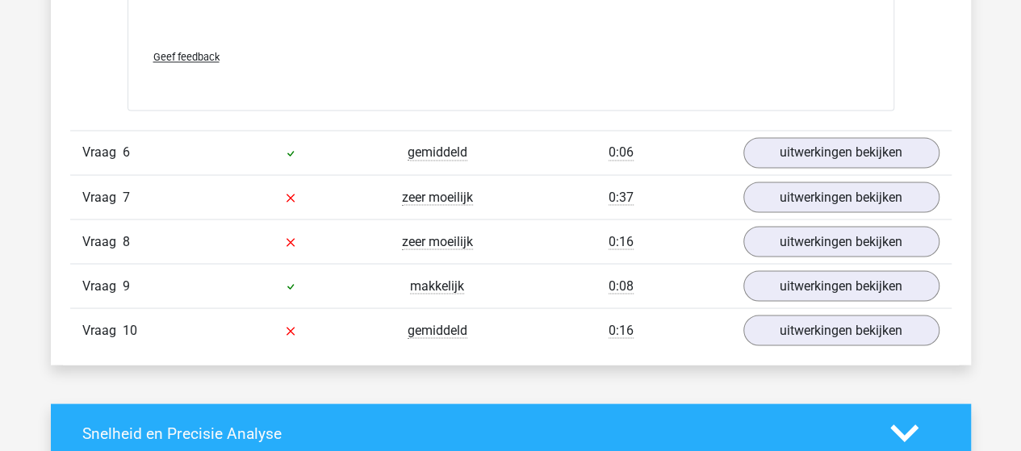
scroll to position [4432, 0]
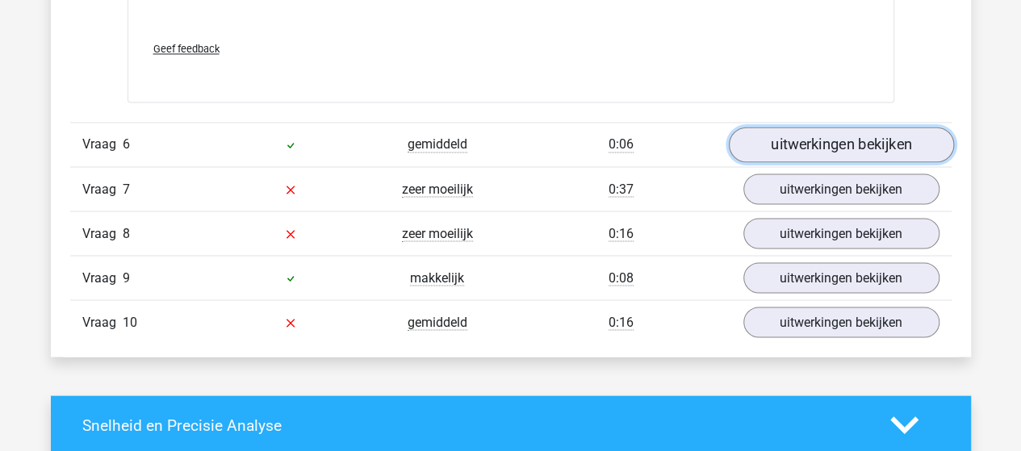
click at [888, 136] on link "uitwerkingen bekijken" at bounding box center [840, 145] width 225 height 36
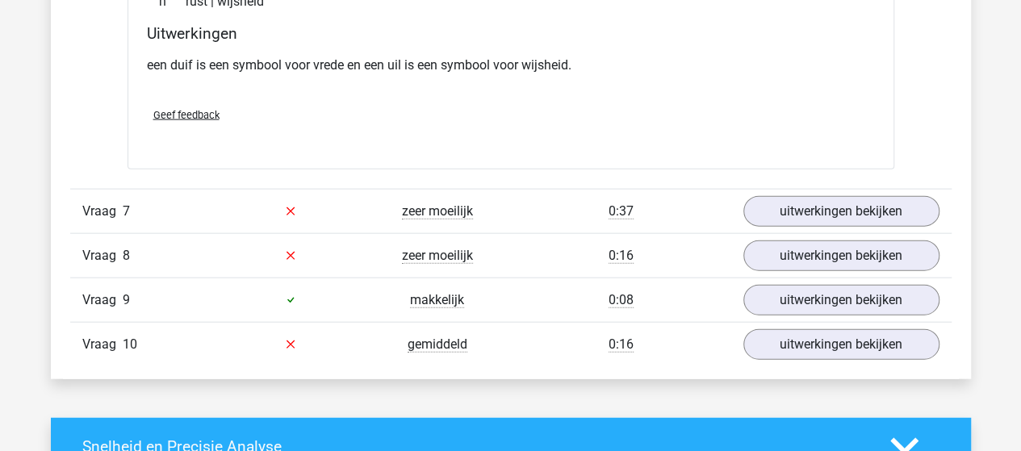
scroll to position [4857, 0]
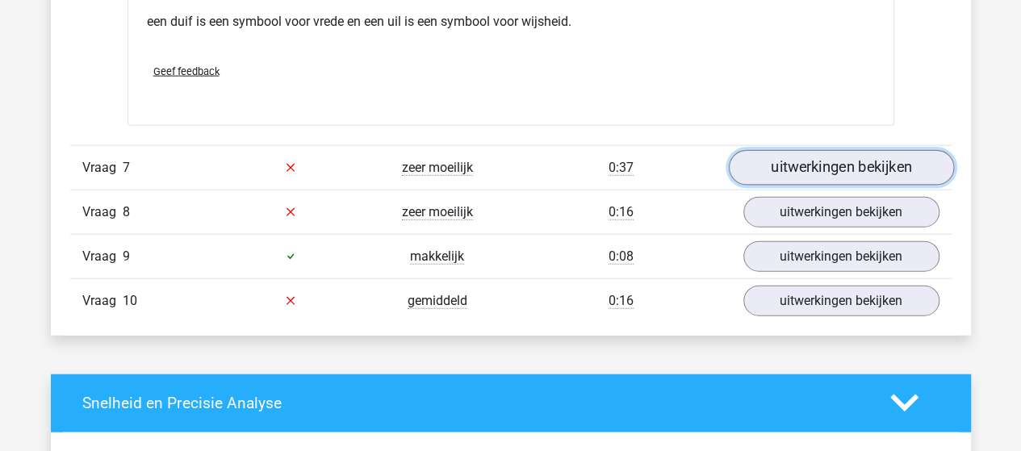
click at [904, 165] on link "uitwerkingen bekijken" at bounding box center [840, 168] width 225 height 36
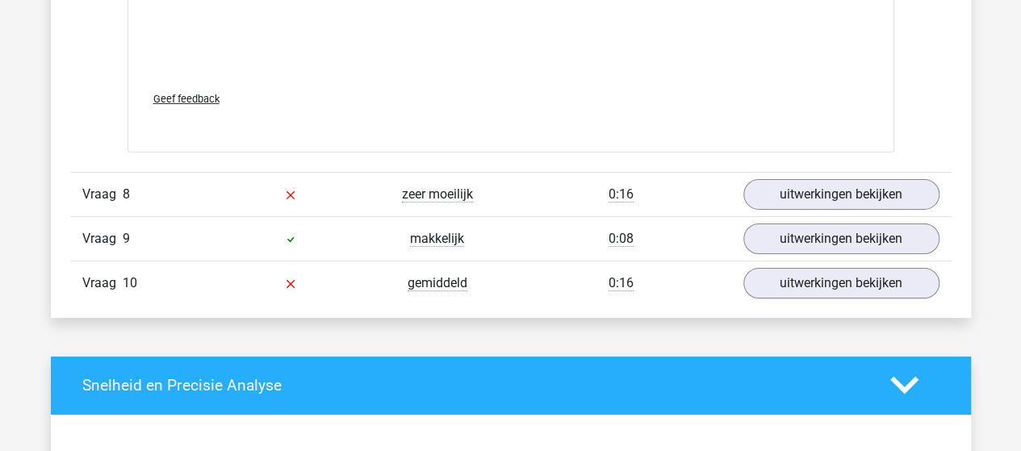
scroll to position [5740, 0]
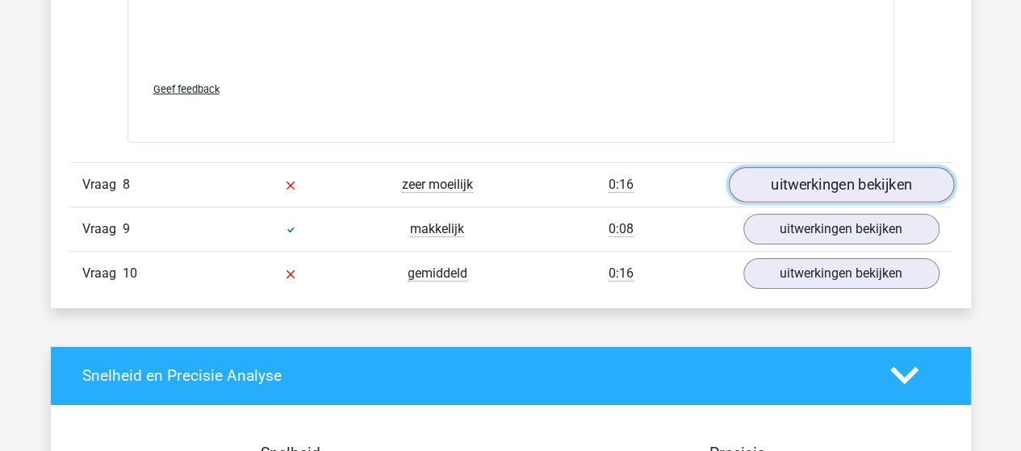
click at [903, 179] on link "uitwerkingen bekijken" at bounding box center [840, 185] width 225 height 36
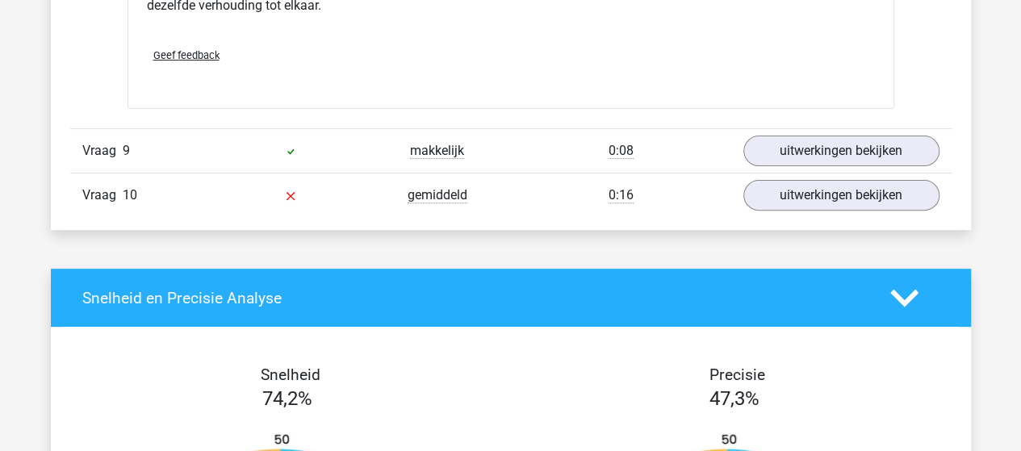
scroll to position [6216, 0]
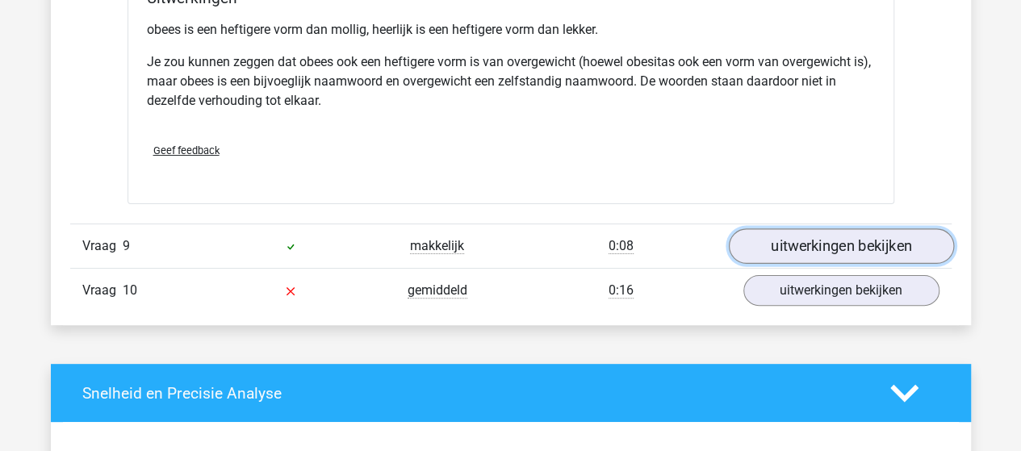
click at [917, 246] on link "uitwerkingen bekijken" at bounding box center [840, 246] width 225 height 36
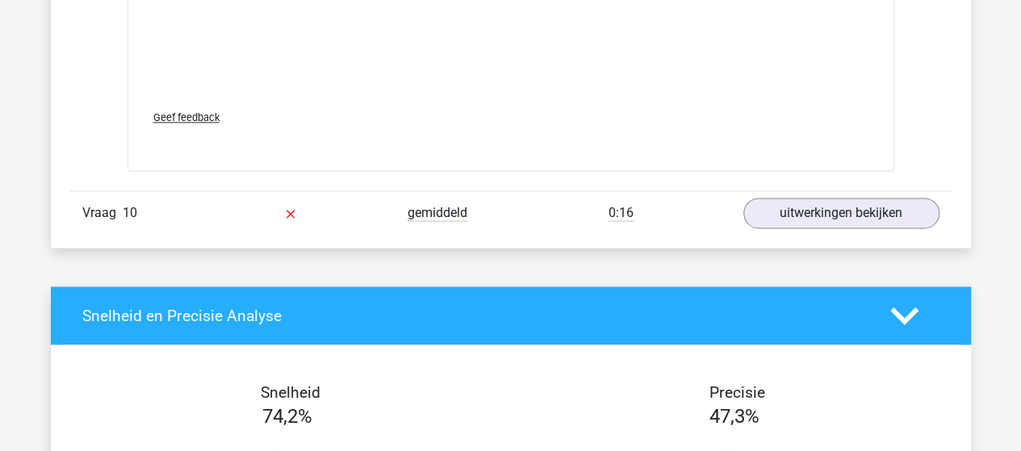
scroll to position [7172, 0]
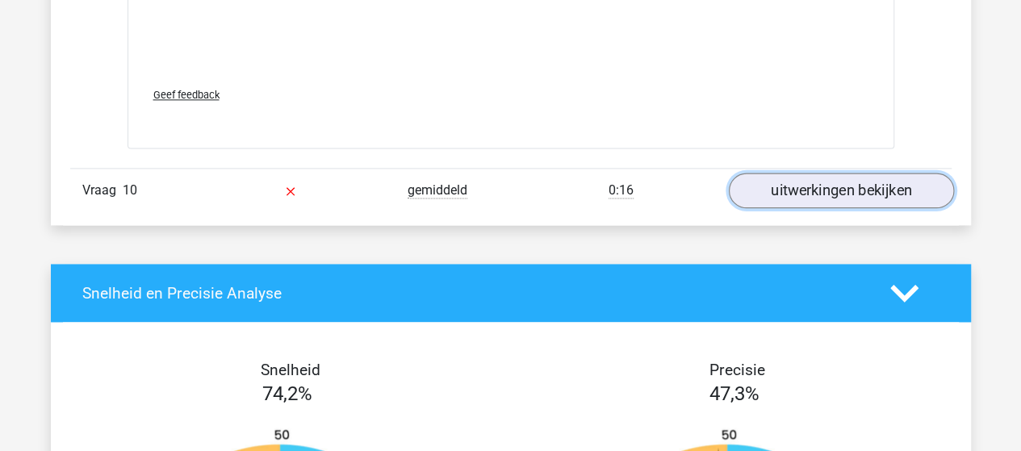
click at [880, 176] on link "uitwerkingen bekijken" at bounding box center [840, 191] width 225 height 36
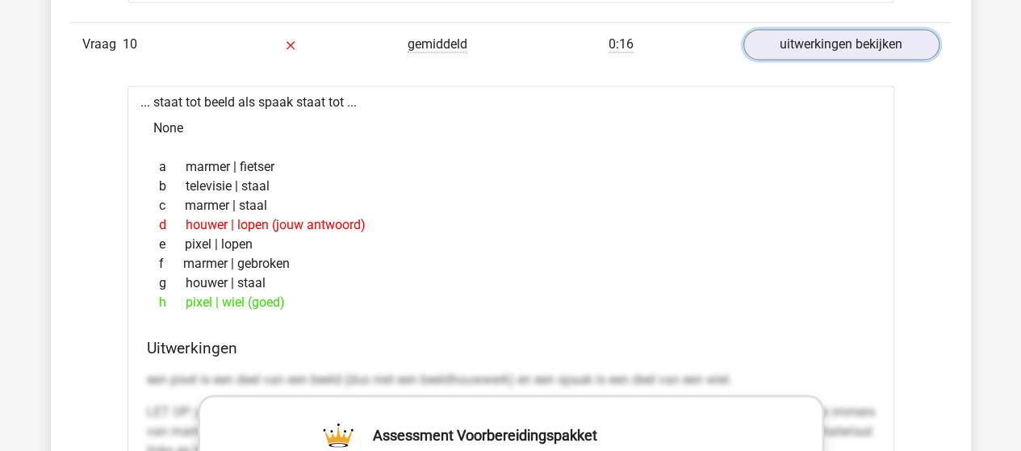
scroll to position [7331, 0]
